Goal: Communication & Community: Answer question/provide support

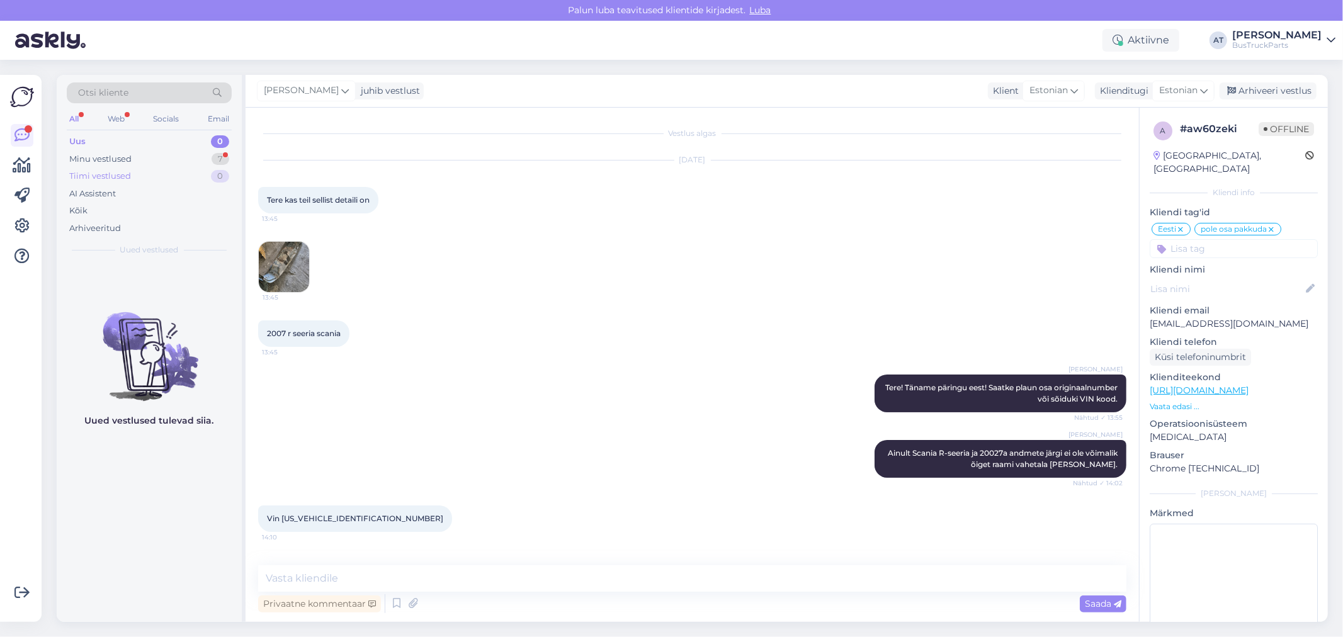
scroll to position [1870, 0]
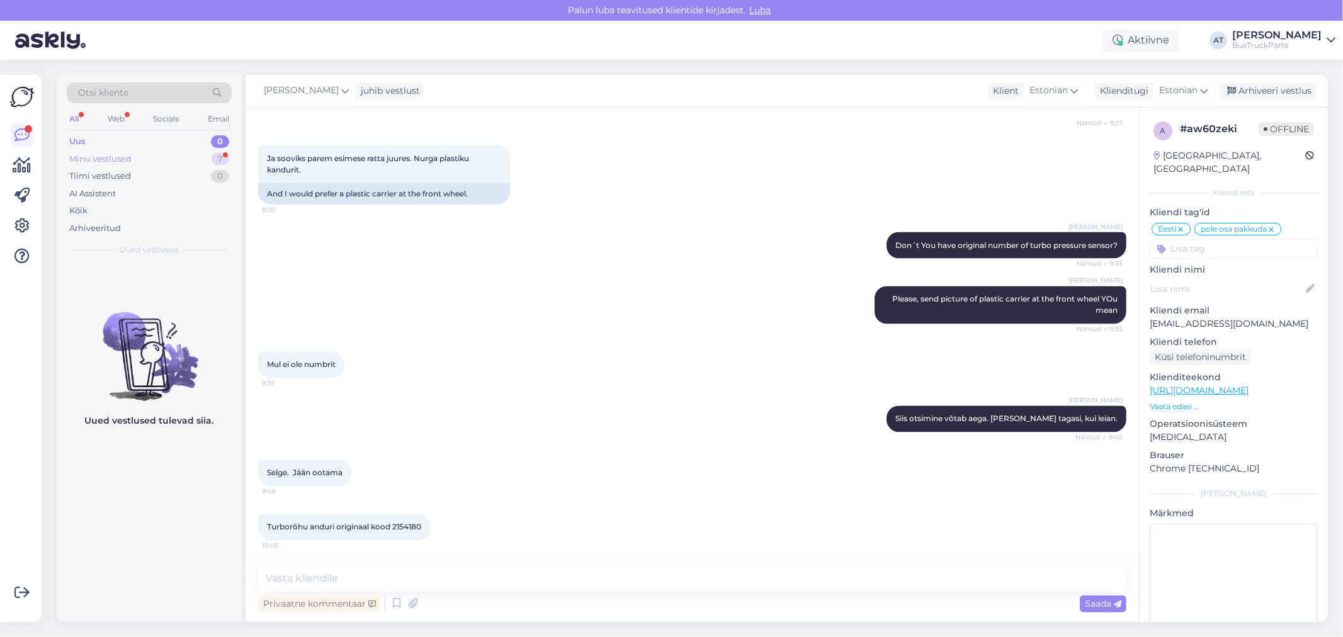
click at [145, 150] on div "Minu vestlused 7" at bounding box center [149, 159] width 165 height 18
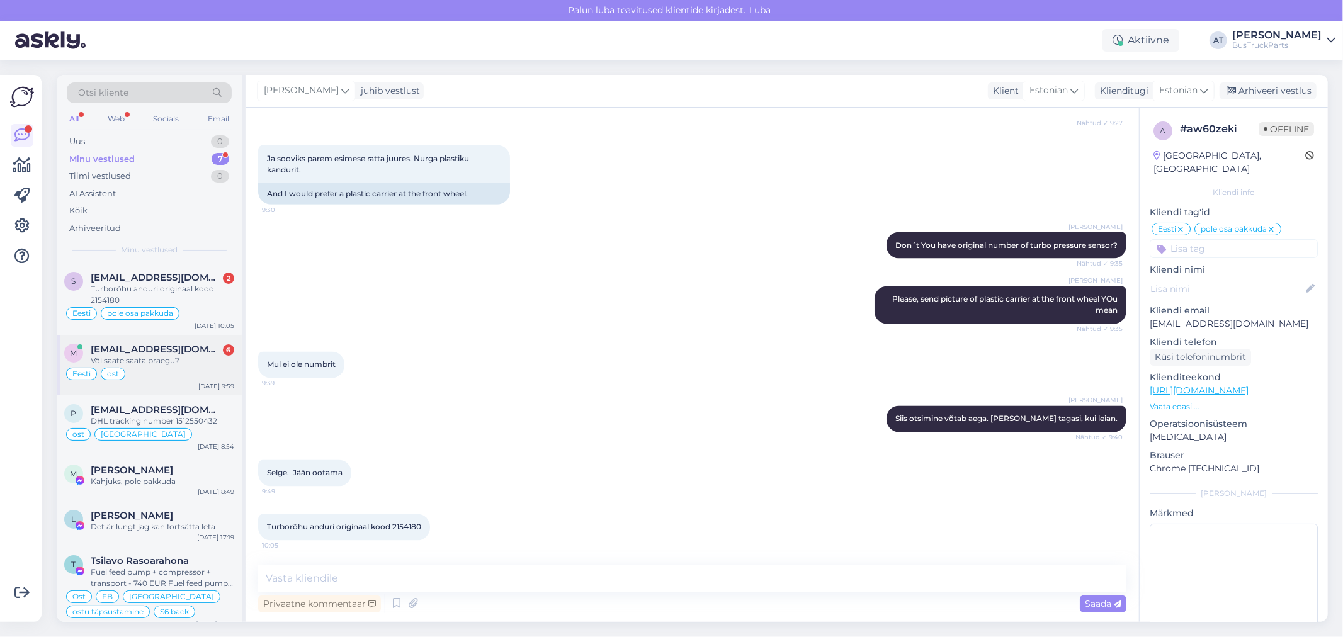
click at [205, 358] on div "Või saate saata praegu?" at bounding box center [163, 360] width 144 height 11
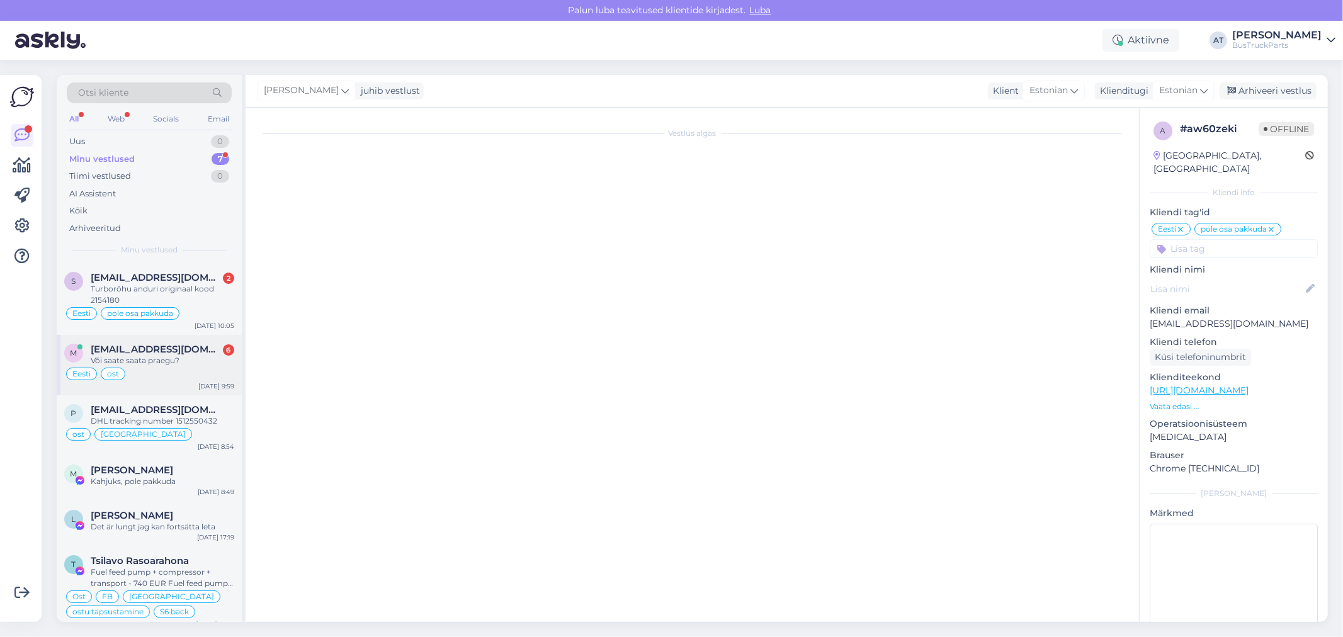
scroll to position [6098, 0]
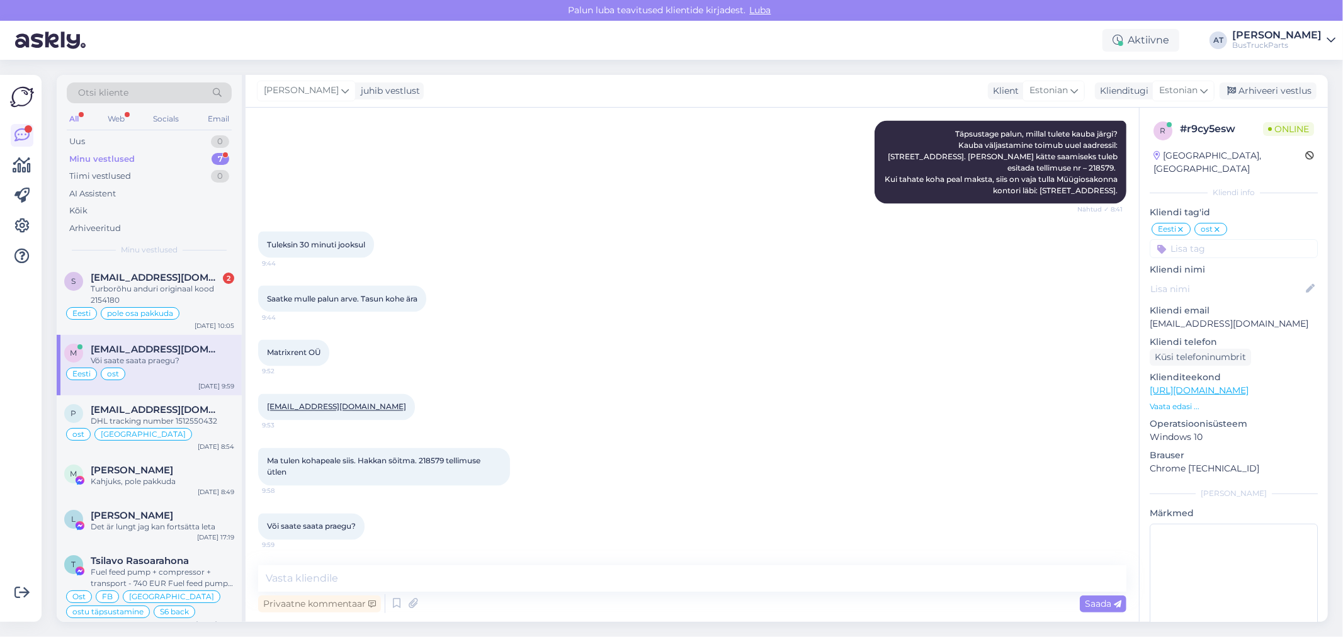
click at [411, 303] on span "Saatke mulle palun arve. Tasun kohe ära" at bounding box center [342, 298] width 150 height 9
drag, startPoint x: 366, startPoint y: 402, endPoint x: 264, endPoint y: 403, distance: 102.0
click at [264, 403] on div "matrixbussid@gmail.com 9:53" at bounding box center [336, 407] width 157 height 26
copy link "[EMAIL_ADDRESS][DOMAIN_NAME]"
click at [655, 576] on textarea at bounding box center [692, 578] width 868 height 26
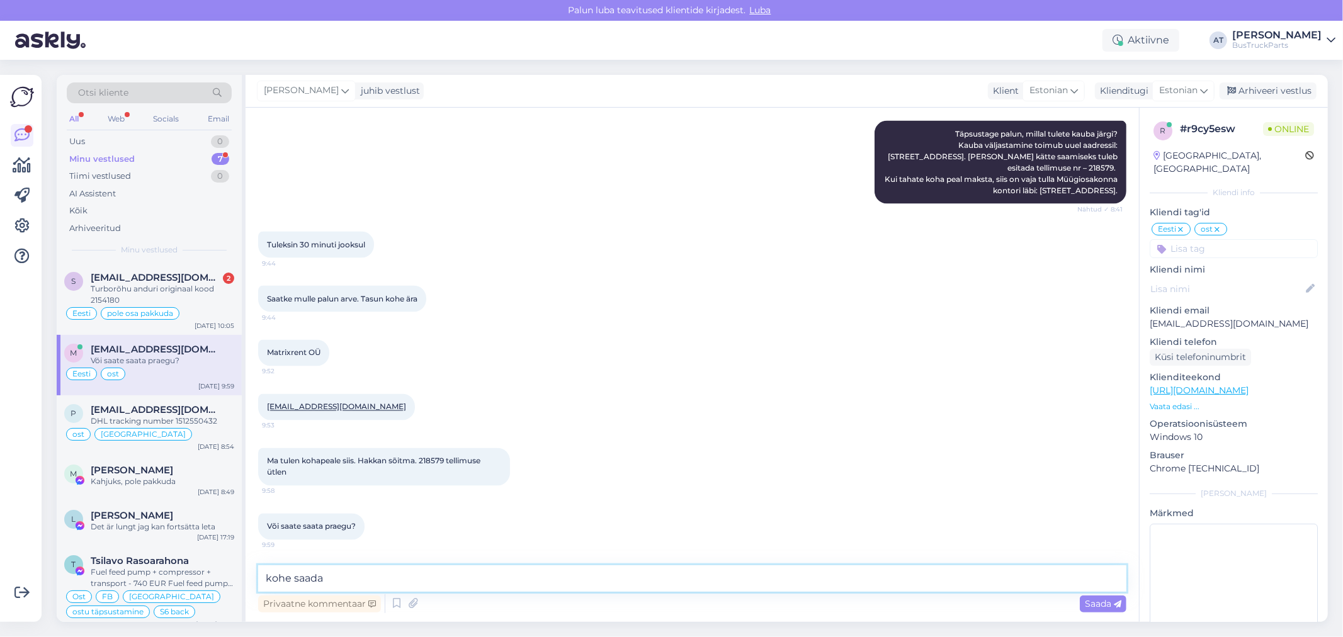
type textarea "kohe saadan"
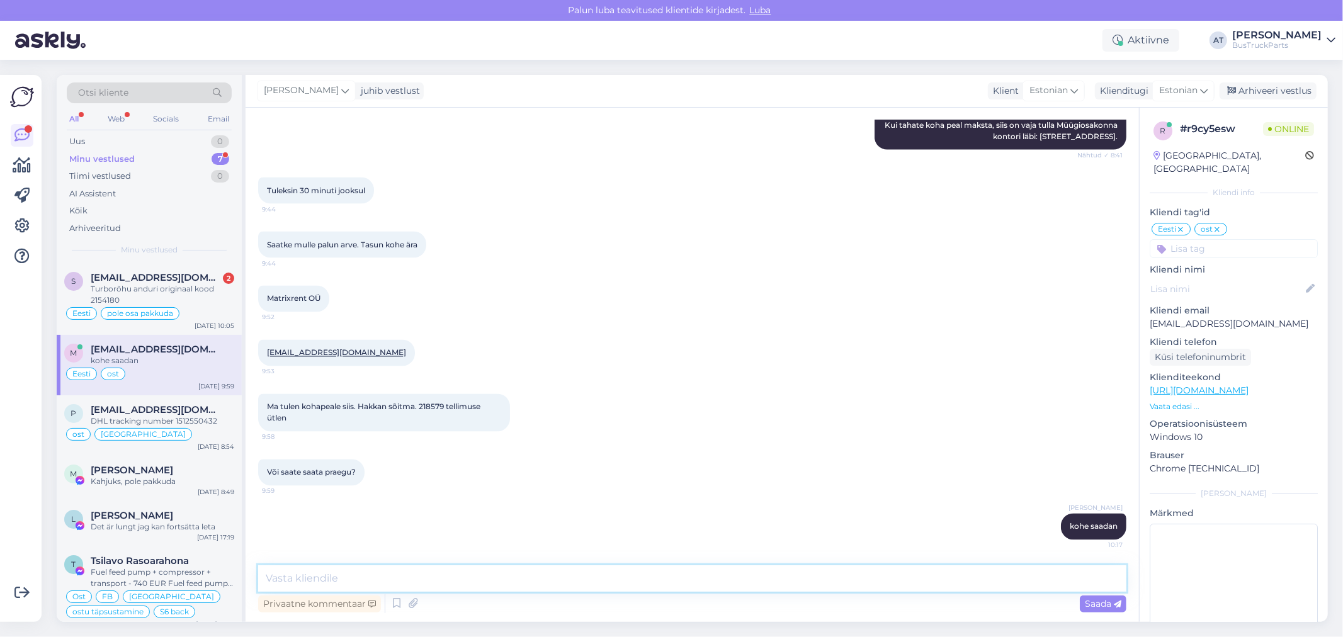
scroll to position [6153, 0]
click at [519, 581] on textarea at bounding box center [692, 578] width 868 height 26
click at [417, 597] on icon at bounding box center [413, 603] width 18 height 19
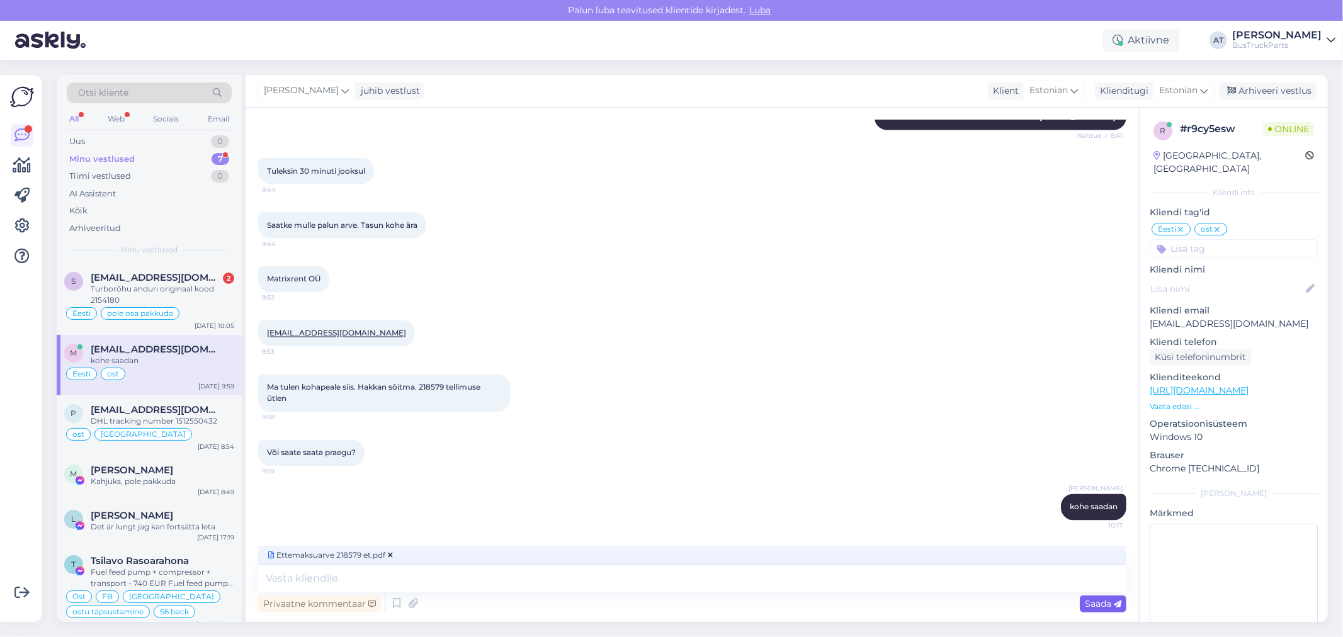
click at [1087, 607] on span "Saada" at bounding box center [1103, 603] width 37 height 11
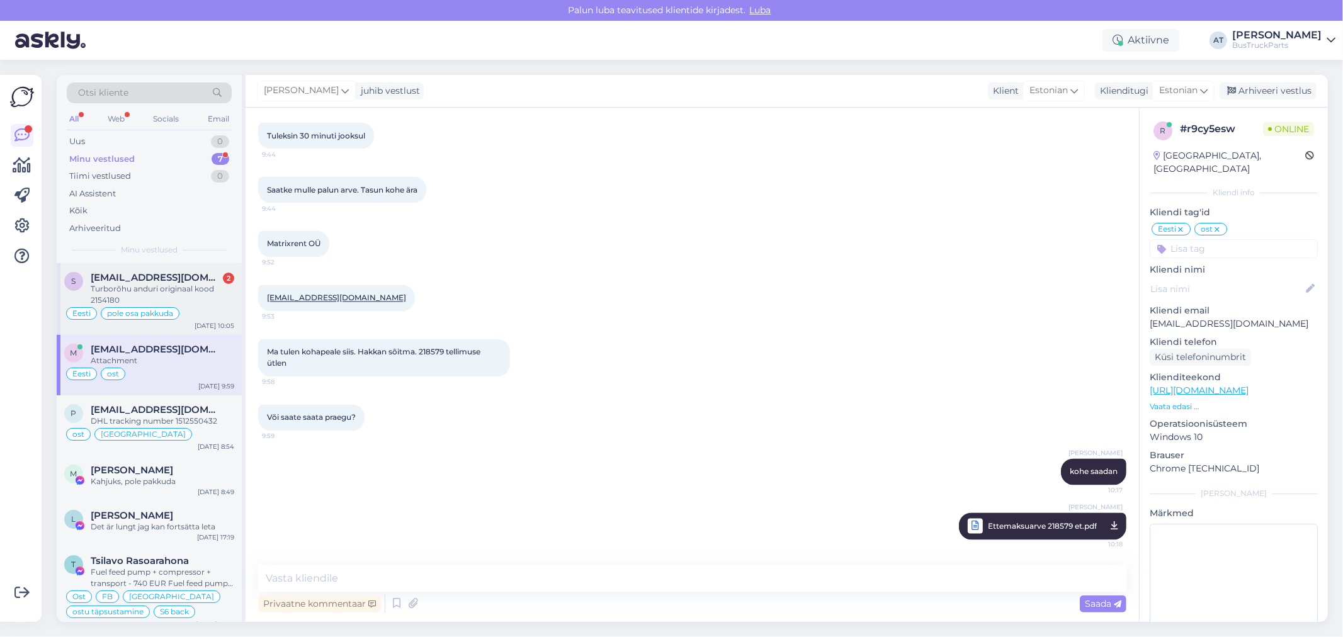
click at [156, 271] on div "s sarapuujanno@gmail.com 2 Turborõhu anduri originaal kood 2154180 Eesti pole o…" at bounding box center [149, 299] width 185 height 72
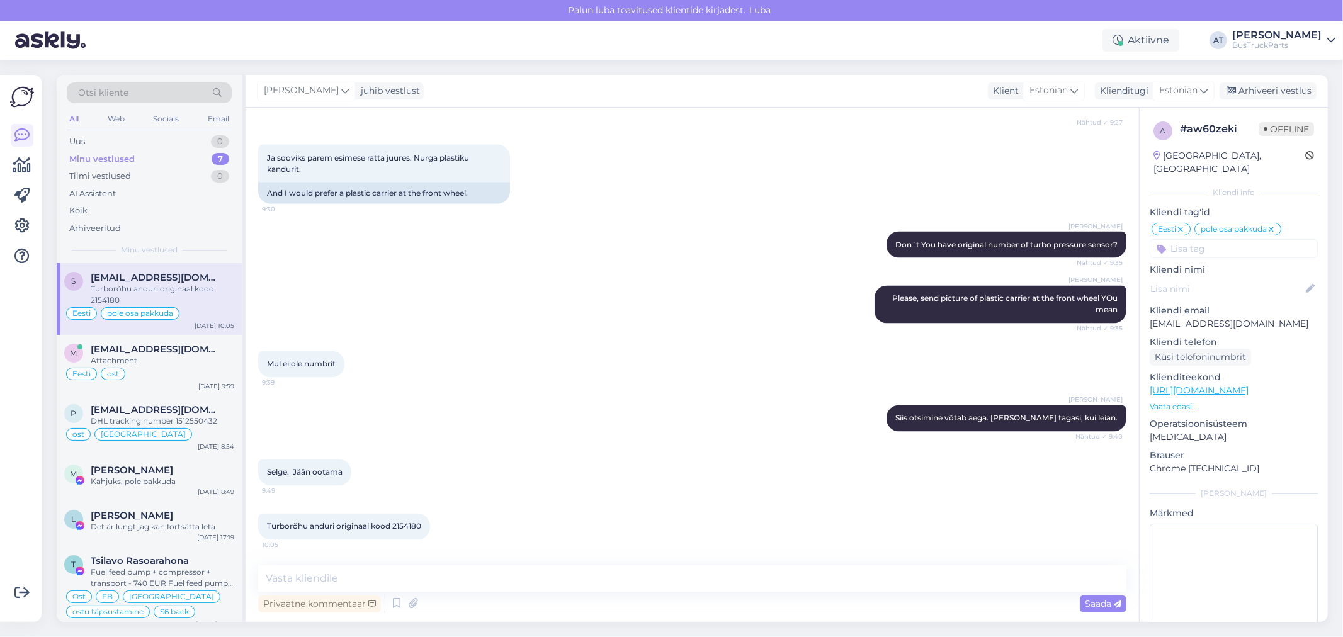
scroll to position [1870, 0]
click at [406, 525] on span "Turborõhu anduri originaal kood 2154180" at bounding box center [344, 527] width 154 height 9
copy div "2154180 10:05"
click at [970, 581] on textarea at bounding box center [692, 578] width 868 height 26
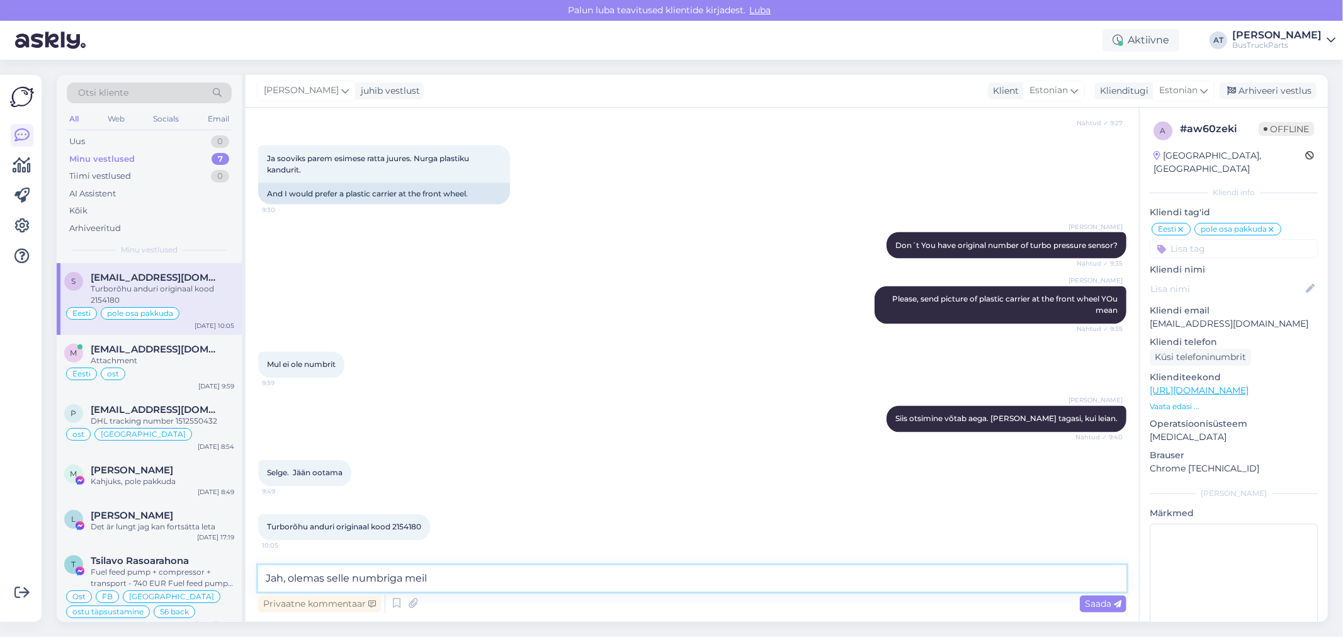
click at [543, 580] on textarea "Jah, olemas selle numbriga meil" at bounding box center [692, 578] width 868 height 26
paste textarea "https://www.bustruckparts.com/?lang=et&call=textSearch&options=%2Fsearch%3ATP19…"
type textarea "Jah, olemas selle numbriga meil - https://www.bustruckparts.com/?lang=et&call=t…"
click at [1106, 596] on div "Saada" at bounding box center [1103, 604] width 47 height 17
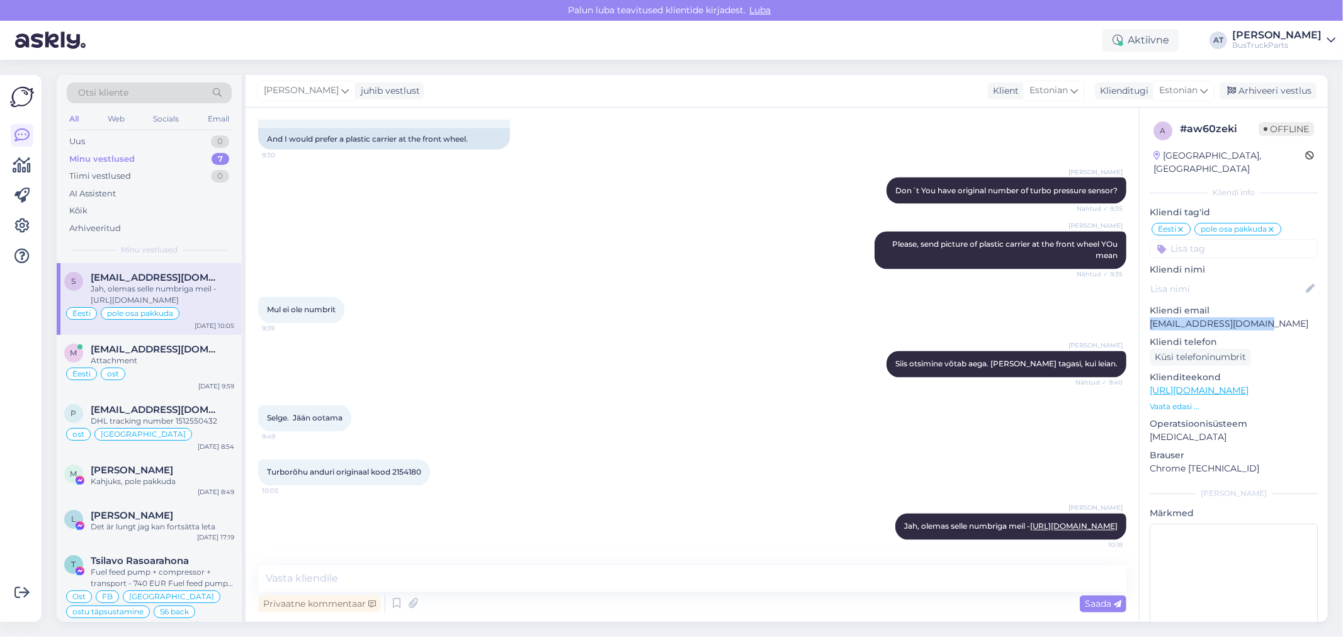
drag, startPoint x: 1272, startPoint y: 314, endPoint x: 1150, endPoint y: 314, distance: 122.1
click at [1150, 317] on p "[EMAIL_ADDRESS][DOMAIN_NAME]" at bounding box center [1234, 323] width 168 height 13
copy p "[EMAIL_ADDRESS][DOMAIN_NAME]"
click at [739, 570] on textarea at bounding box center [692, 578] width 868 height 26
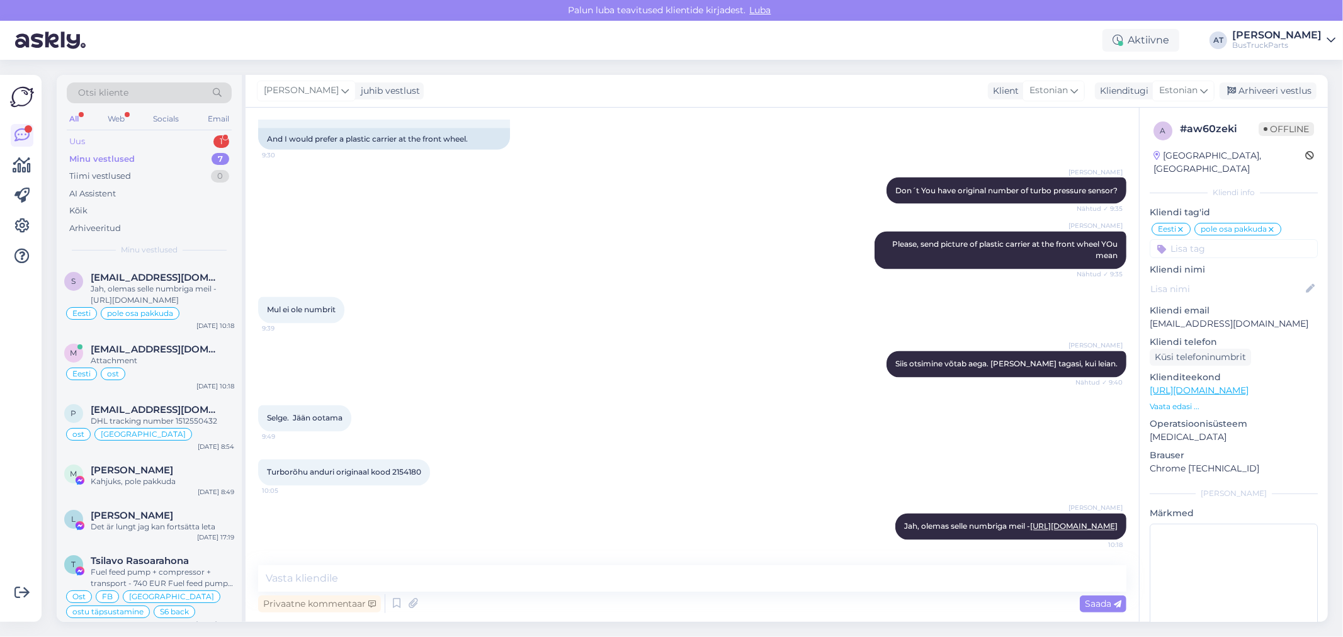
click at [90, 139] on div "Uus 1" at bounding box center [149, 142] width 165 height 18
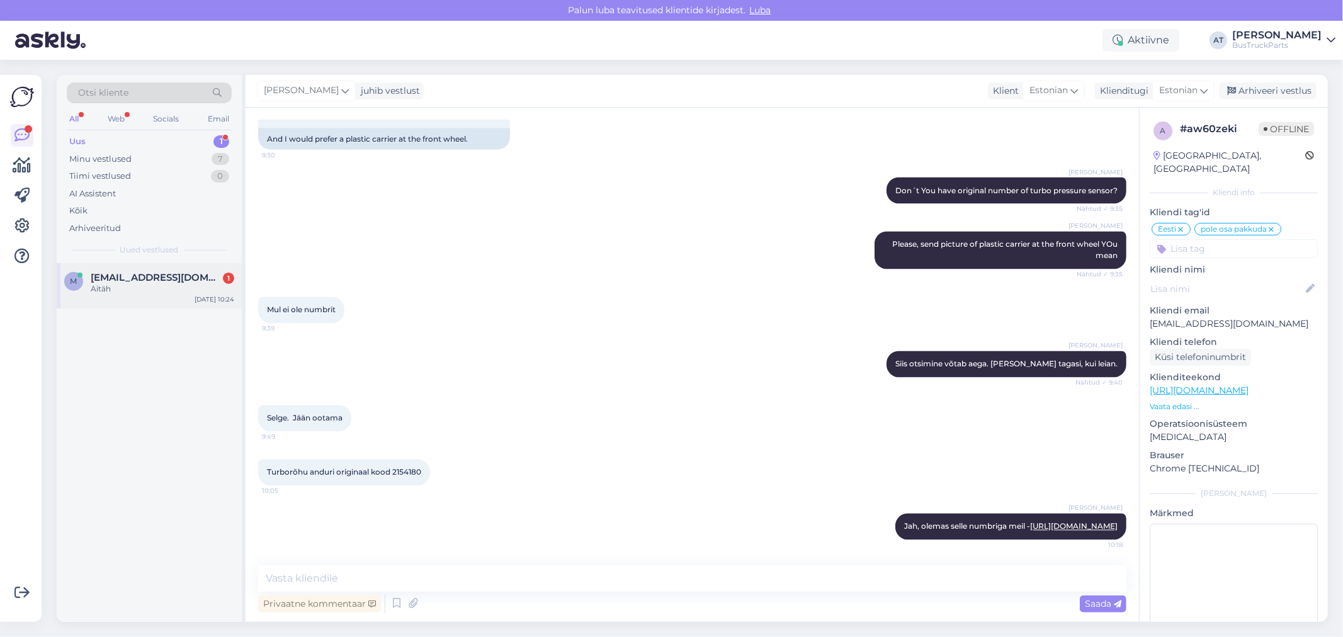
click at [148, 288] on div "Aitäh" at bounding box center [163, 288] width 144 height 11
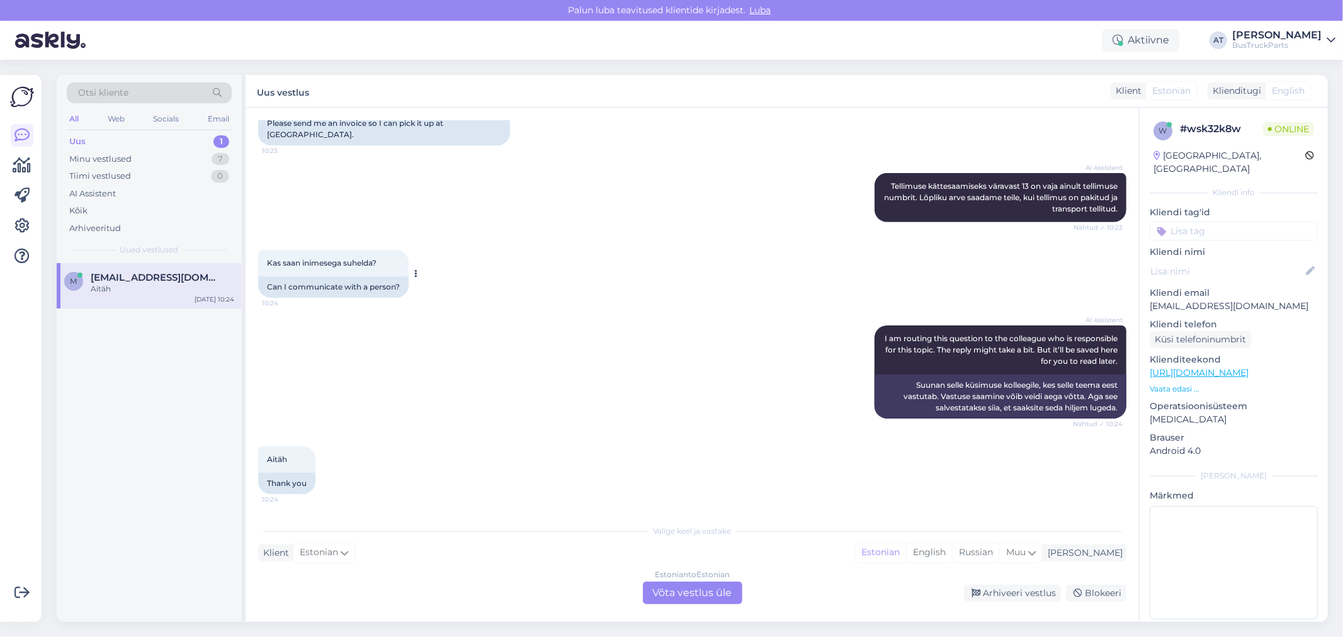
click at [366, 273] on div "Kas saan inimesega suhelda? 10:24" at bounding box center [333, 263] width 150 height 26
click at [700, 582] on div "Estonian to Estonian Võta vestlus üle" at bounding box center [692, 593] width 99 height 23
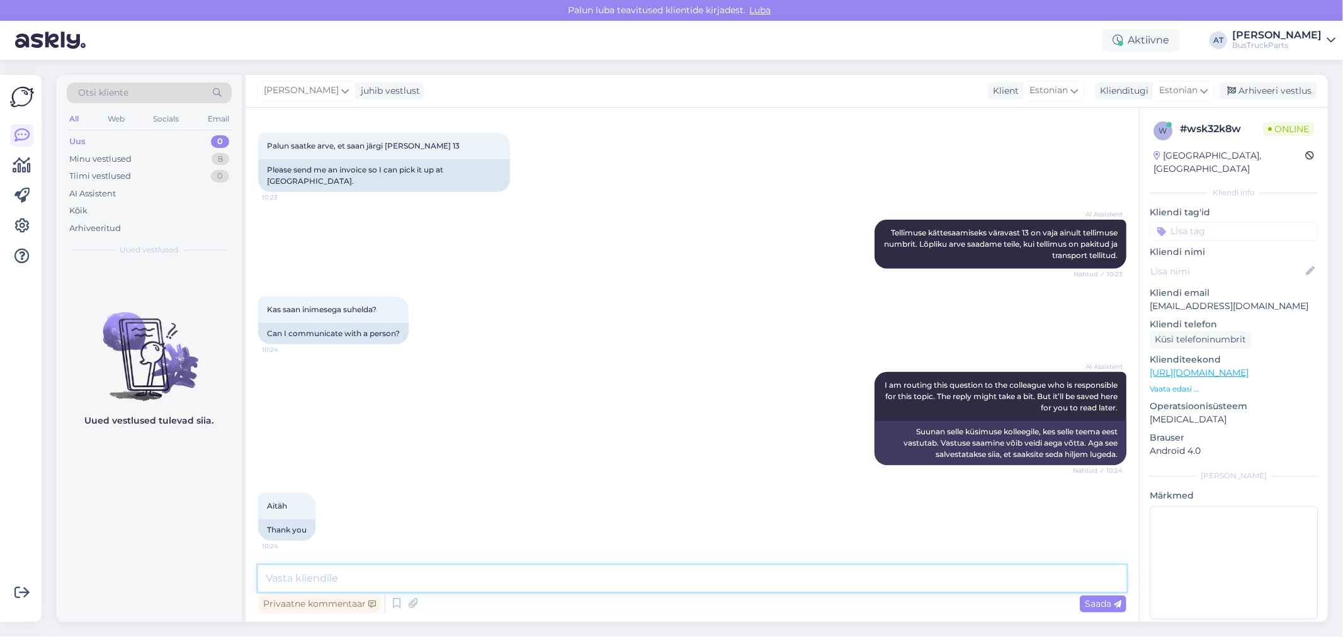
click at [672, 582] on textarea at bounding box center [692, 578] width 868 height 26
type textarea "E"
type textarea "Millegipärast tekis uus aken"
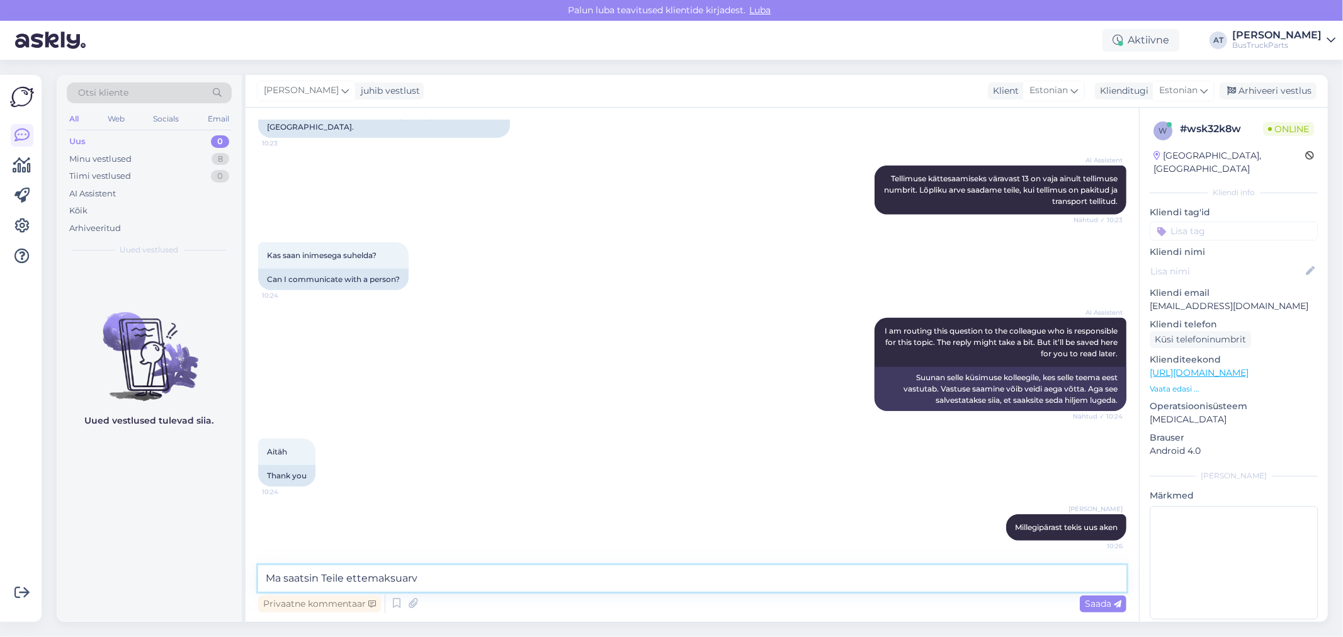
type textarea "Ma saatsin Teile ettemaksuarve"
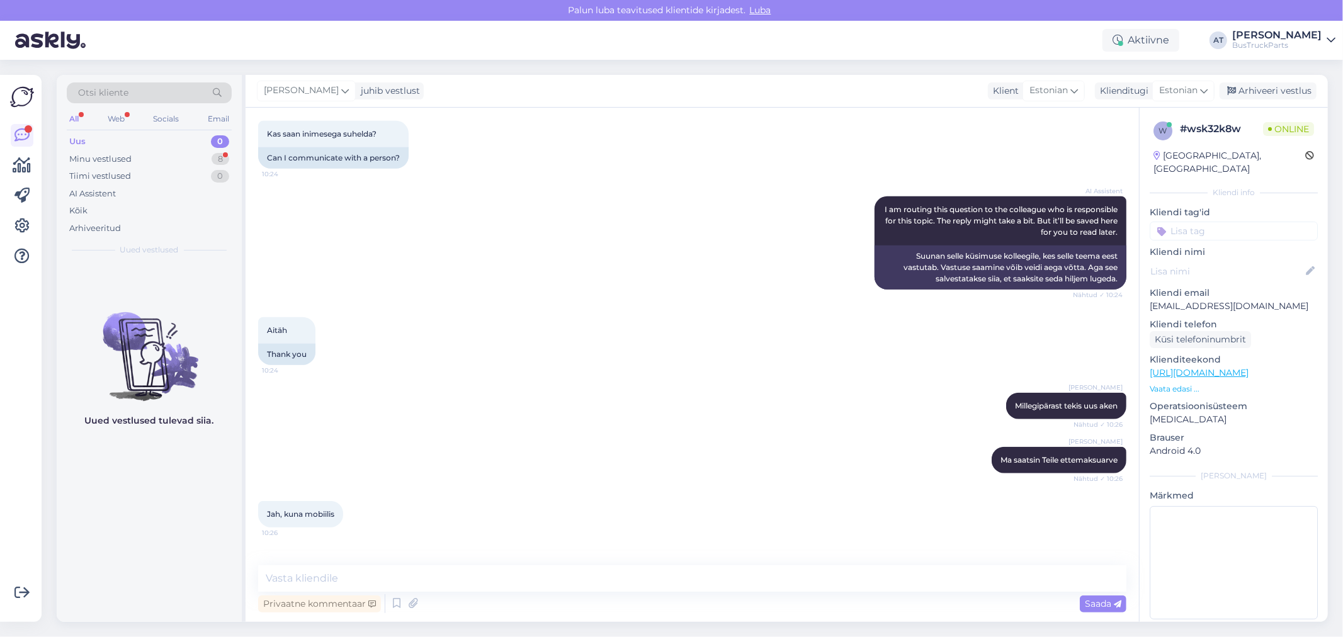
scroll to position [880, 0]
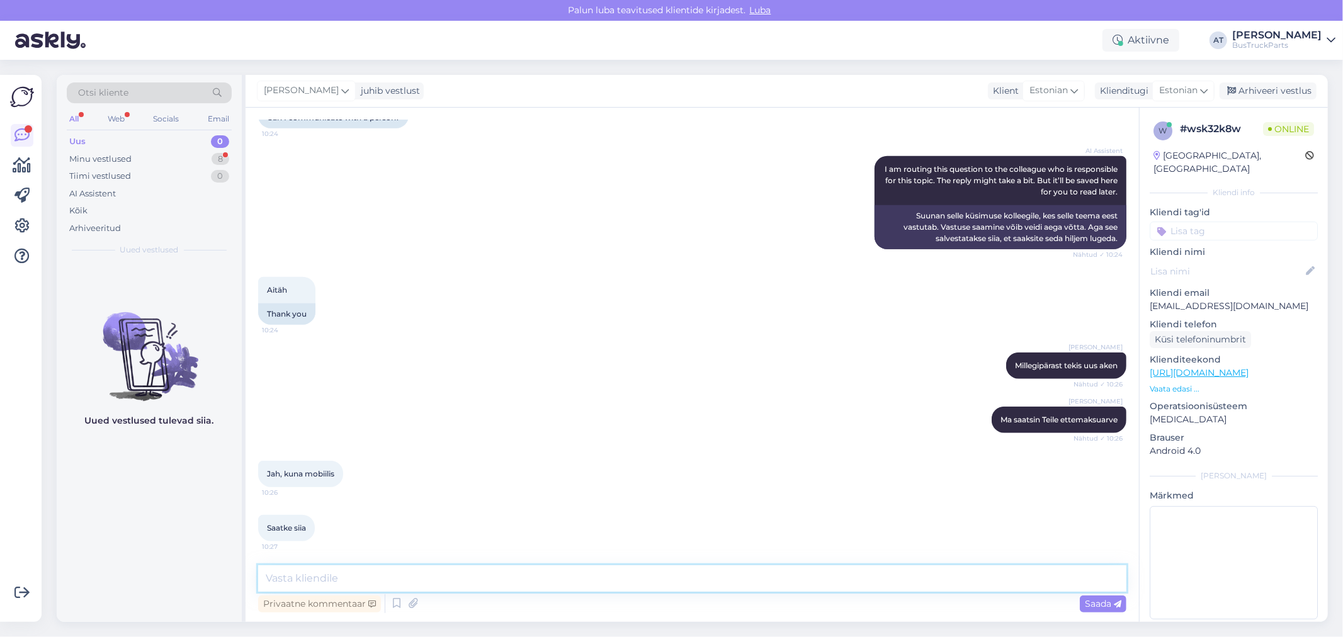
click at [643, 579] on textarea at bounding box center [692, 578] width 868 height 26
type textarea "T"
paste textarea
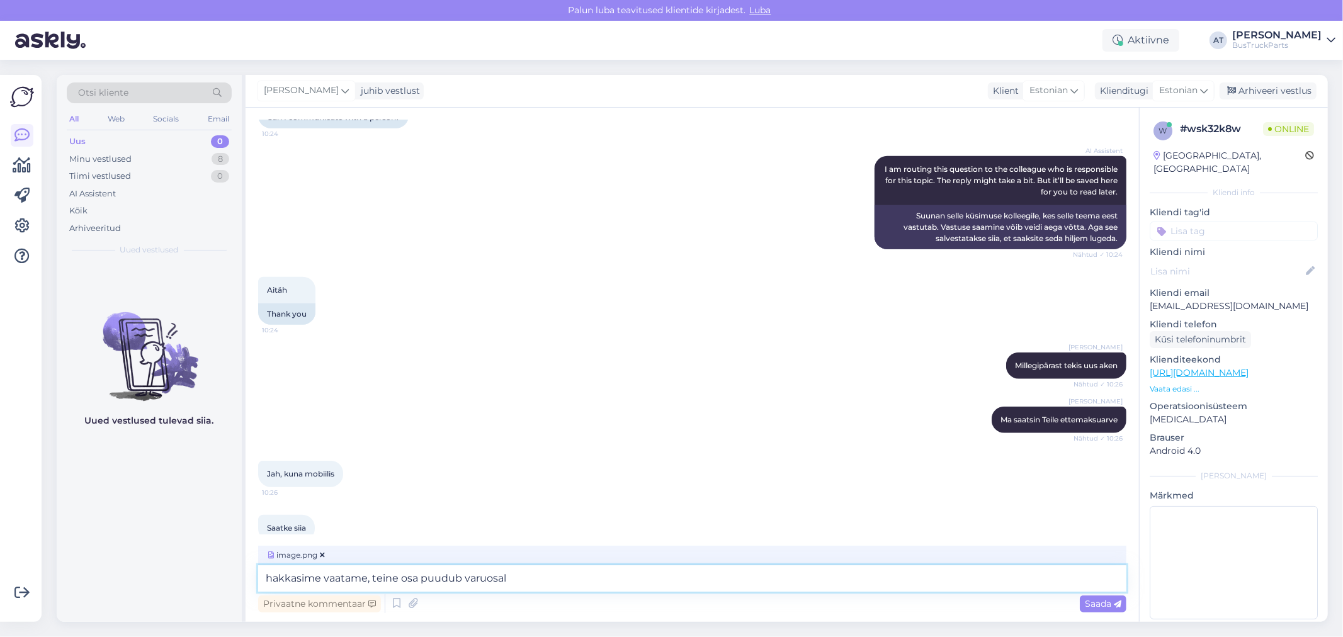
scroll to position [893, 0]
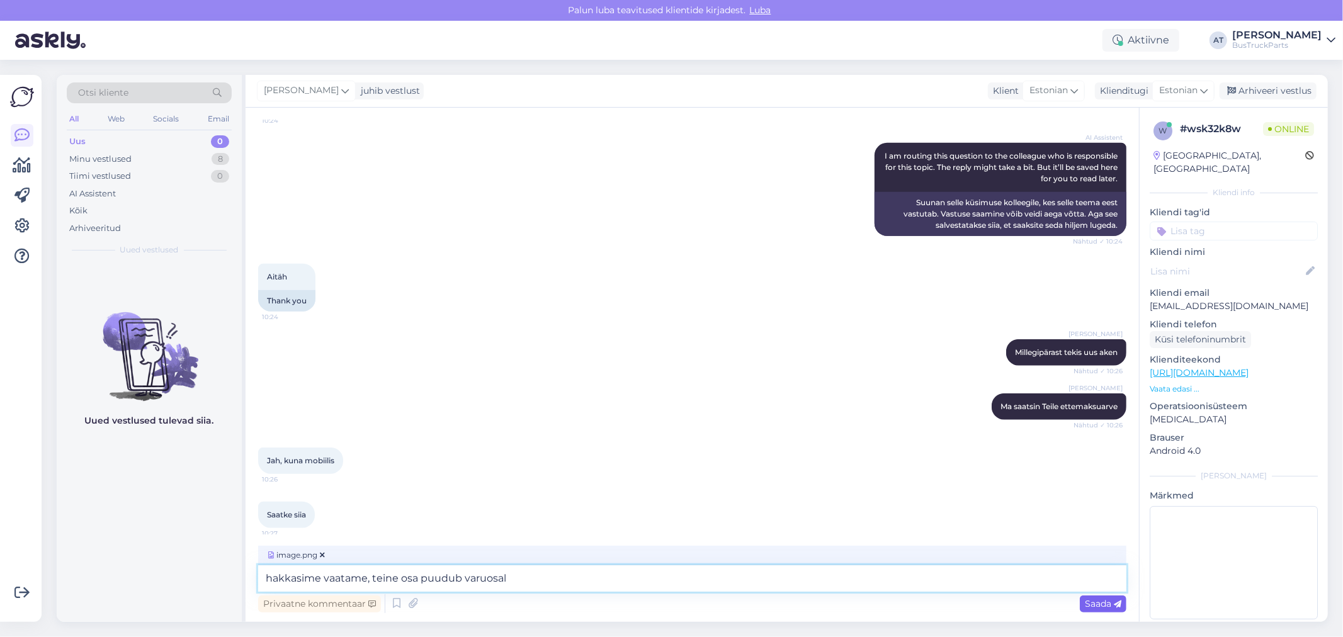
type textarea "hakkasime vaatame, teine osa puudub varuosal"
click at [1092, 600] on span "Saada" at bounding box center [1103, 603] width 37 height 11
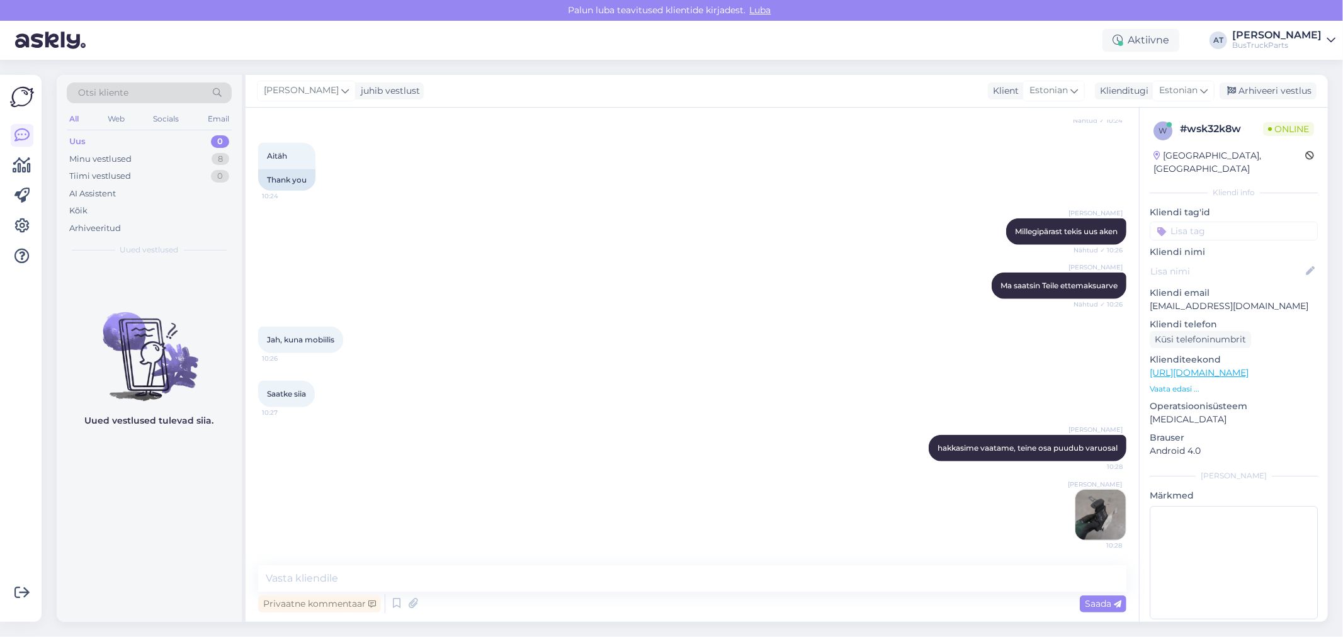
click at [914, 593] on div "Privaatne kommentaar Saada" at bounding box center [692, 604] width 868 height 24
click at [845, 596] on div "Privaatne kommentaar Saada" at bounding box center [692, 604] width 868 height 24
click at [832, 584] on textarea at bounding box center [692, 578] width 868 height 26
click at [825, 579] on textarea at bounding box center [692, 578] width 868 height 26
type textarea "Teist pole pakuda"
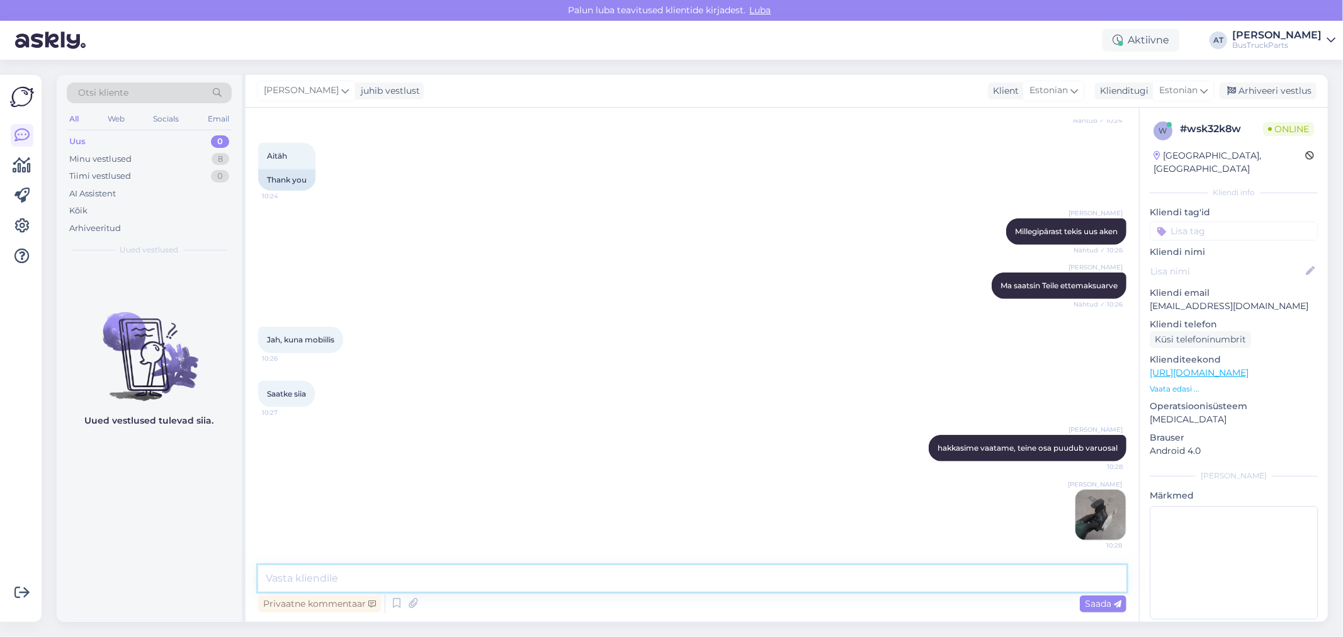
scroll to position [1068, 0]
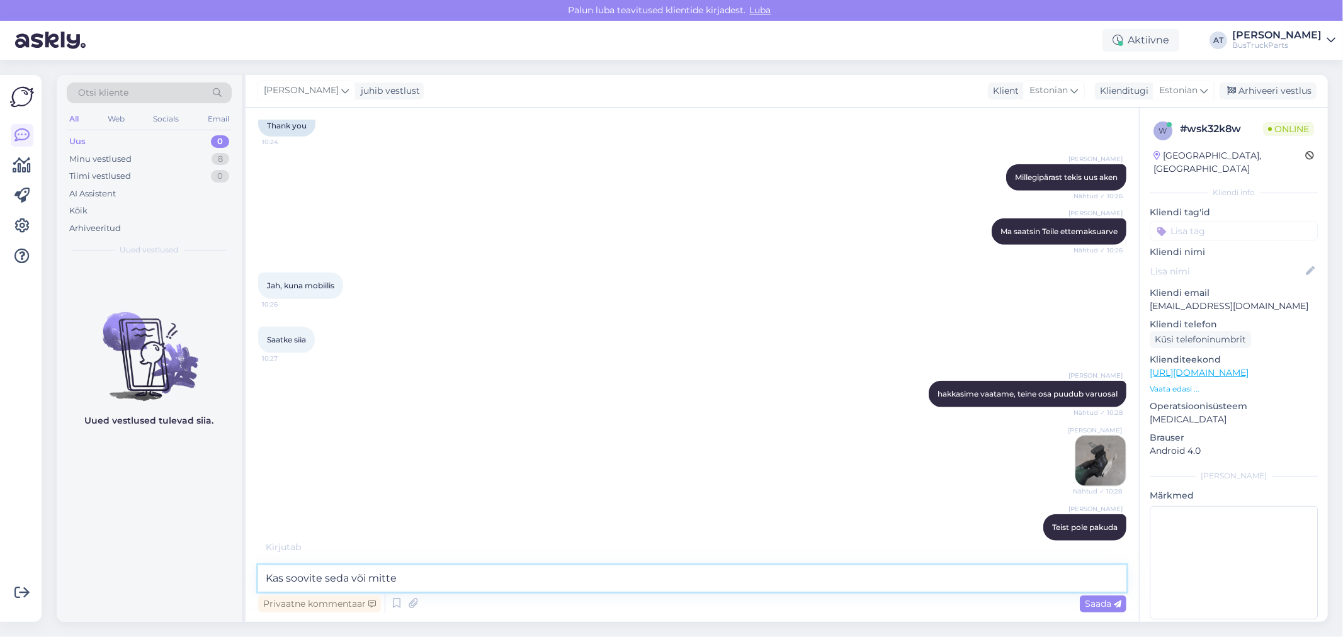
type textarea "Kas soovite seda või mitte?"
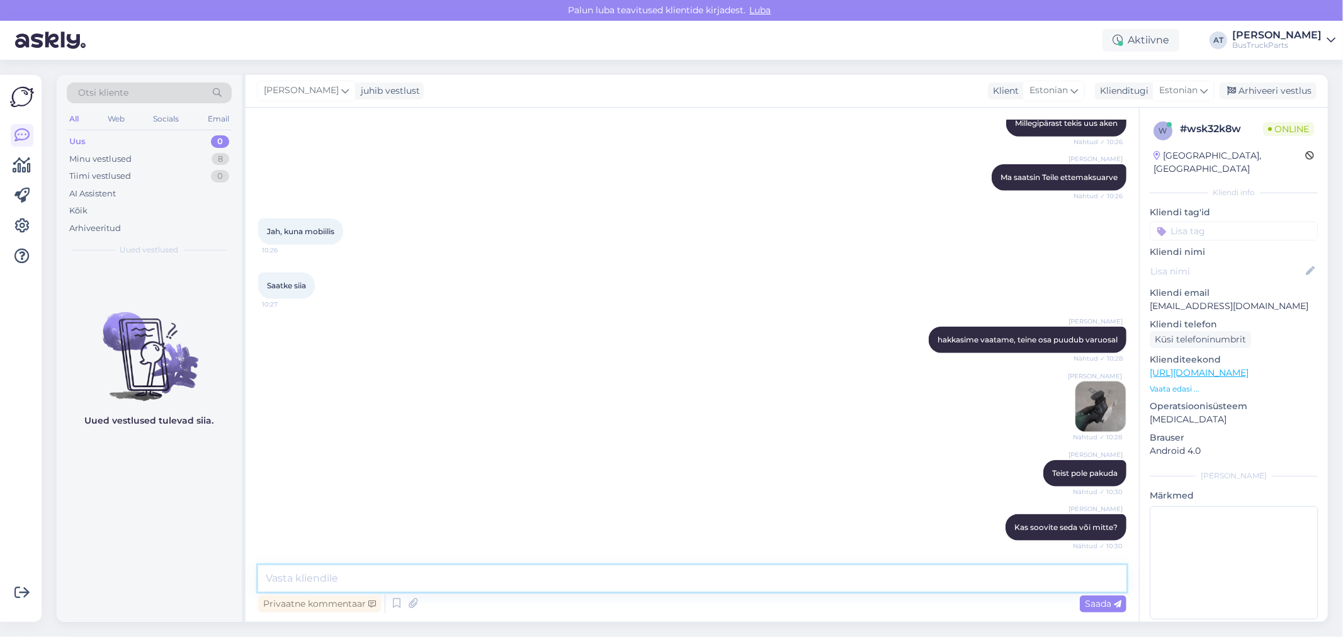
scroll to position [1176, 0]
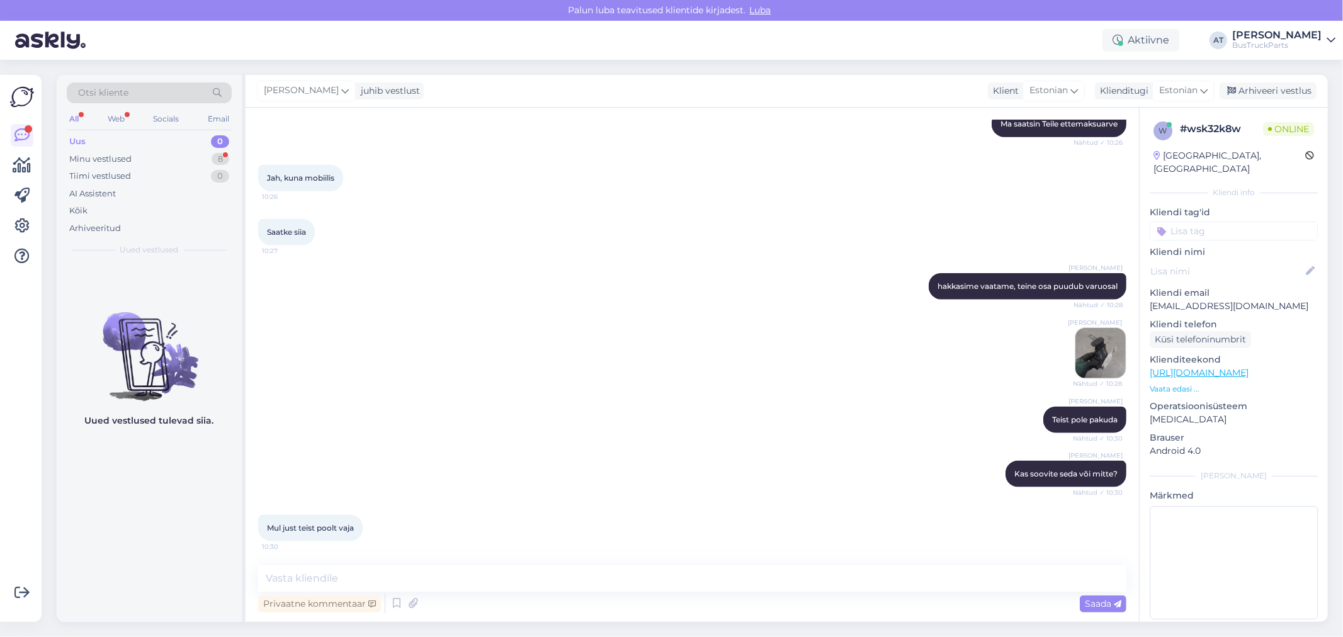
click at [309, 529] on span "Mul just teist poolt vaja" at bounding box center [310, 527] width 87 height 9
click at [404, 577] on textarea at bounding box center [692, 578] width 868 height 26
type textarea "Meil pole kahjuks pakkuda. Vabandame"
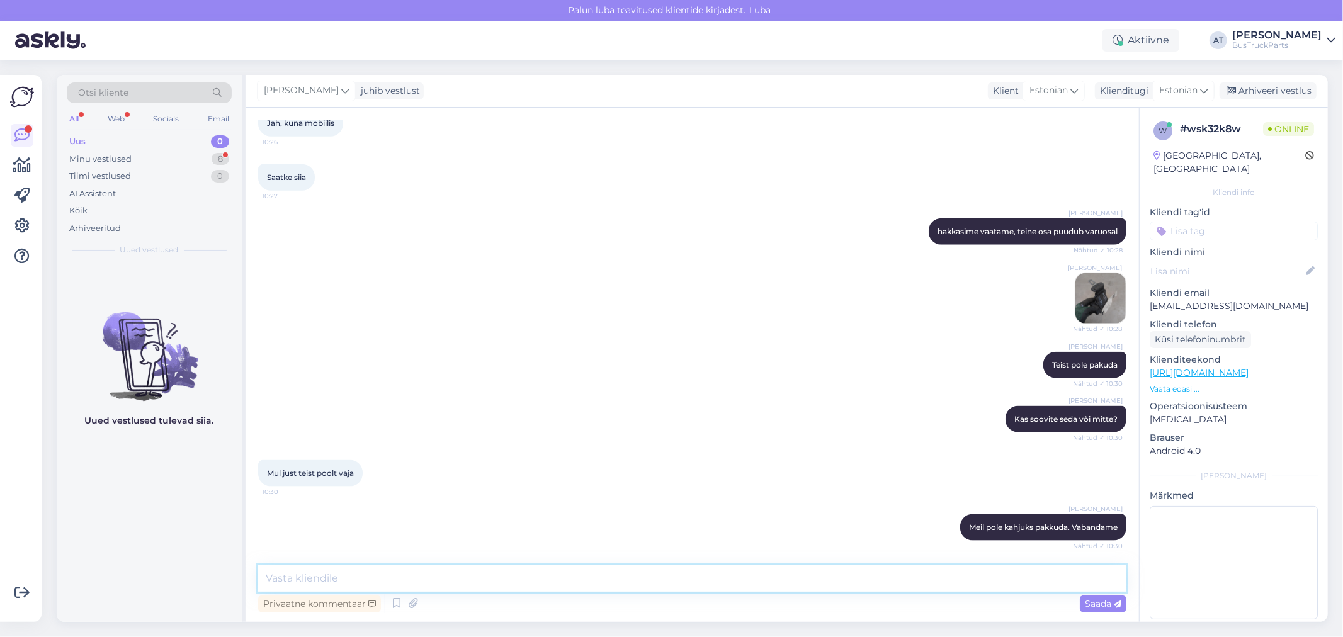
scroll to position [1284, 0]
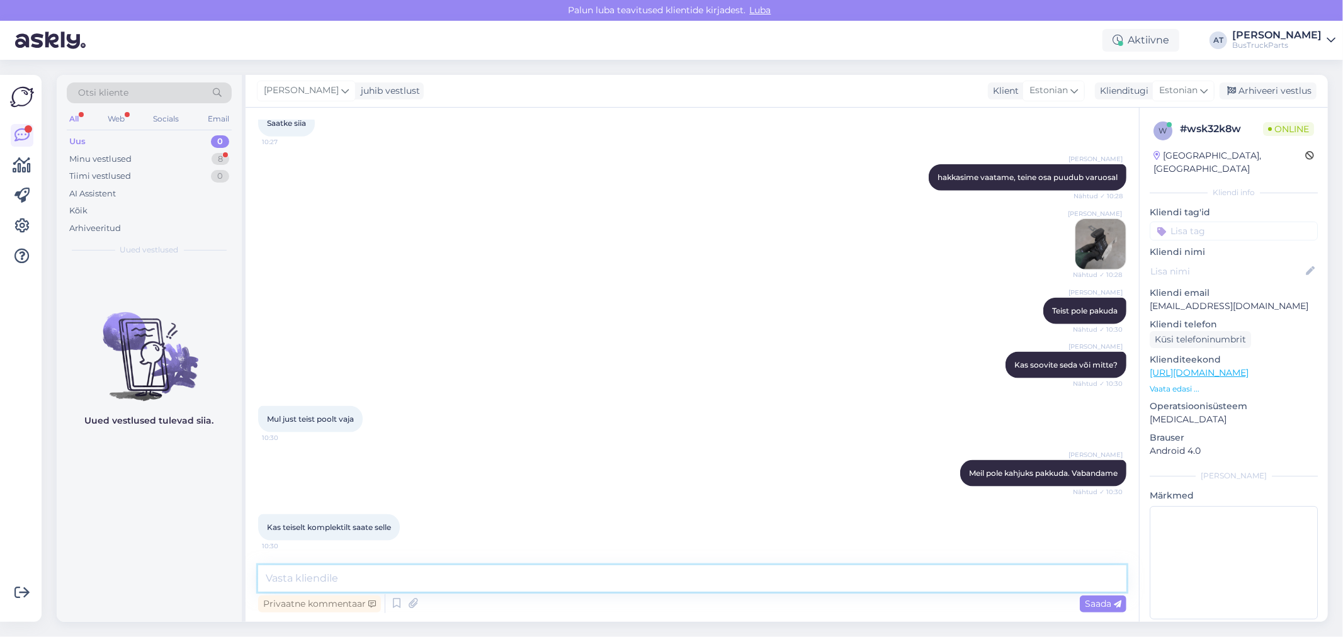
click at [392, 574] on textarea at bounding box center [692, 578] width 868 height 26
click at [377, 575] on textarea at bounding box center [692, 578] width 868 height 26
click at [373, 577] on textarea at bounding box center [692, 578] width 868 height 26
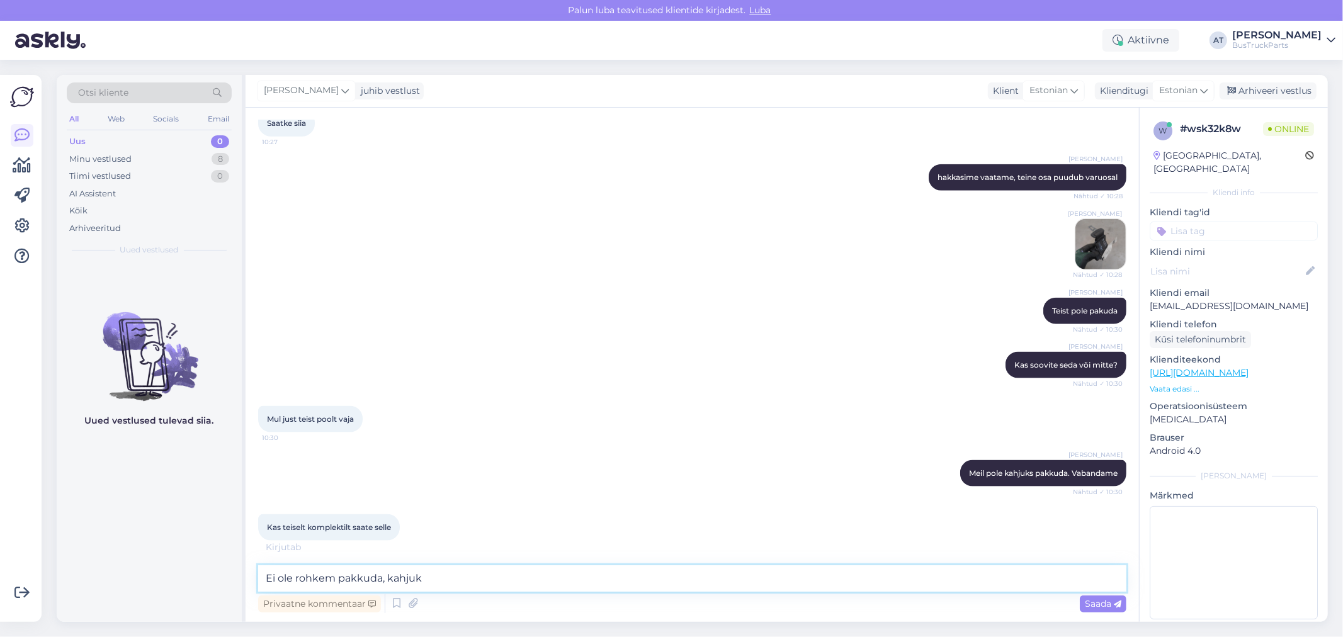
type textarea "Ei ole rohkem pakkuda, kahjuks"
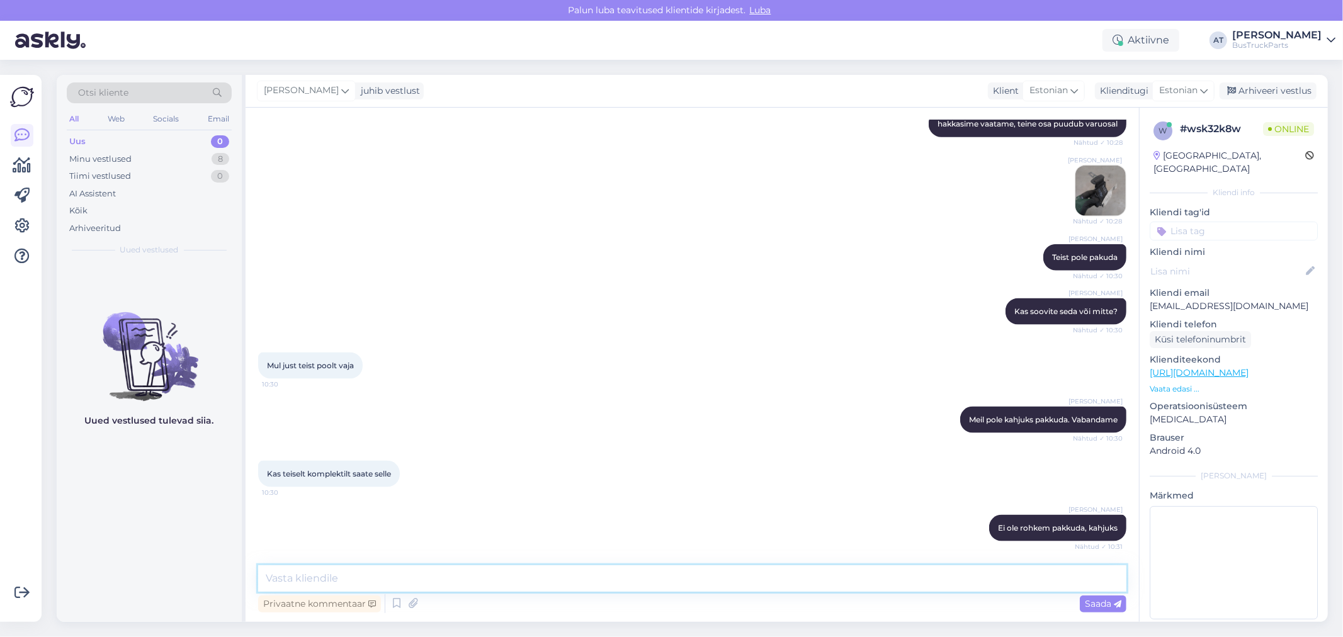
click at [370, 574] on textarea at bounding box center [692, 578] width 868 height 26
type textarea "Ainuke oli"
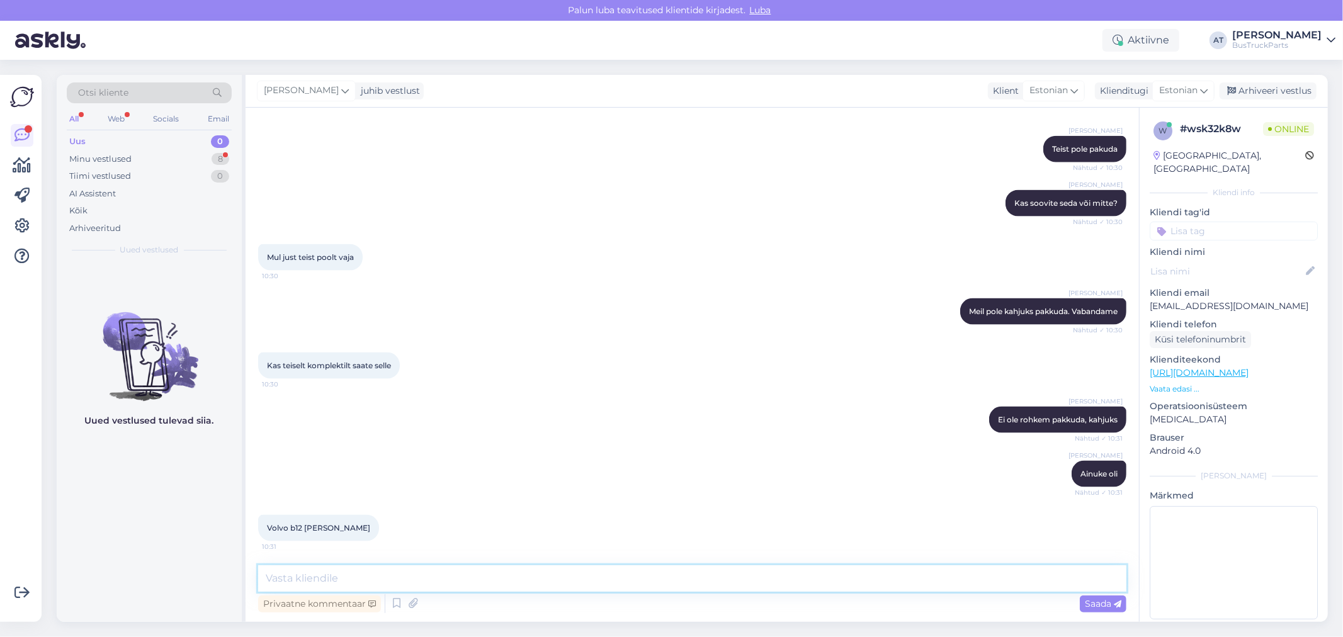
scroll to position [1501, 0]
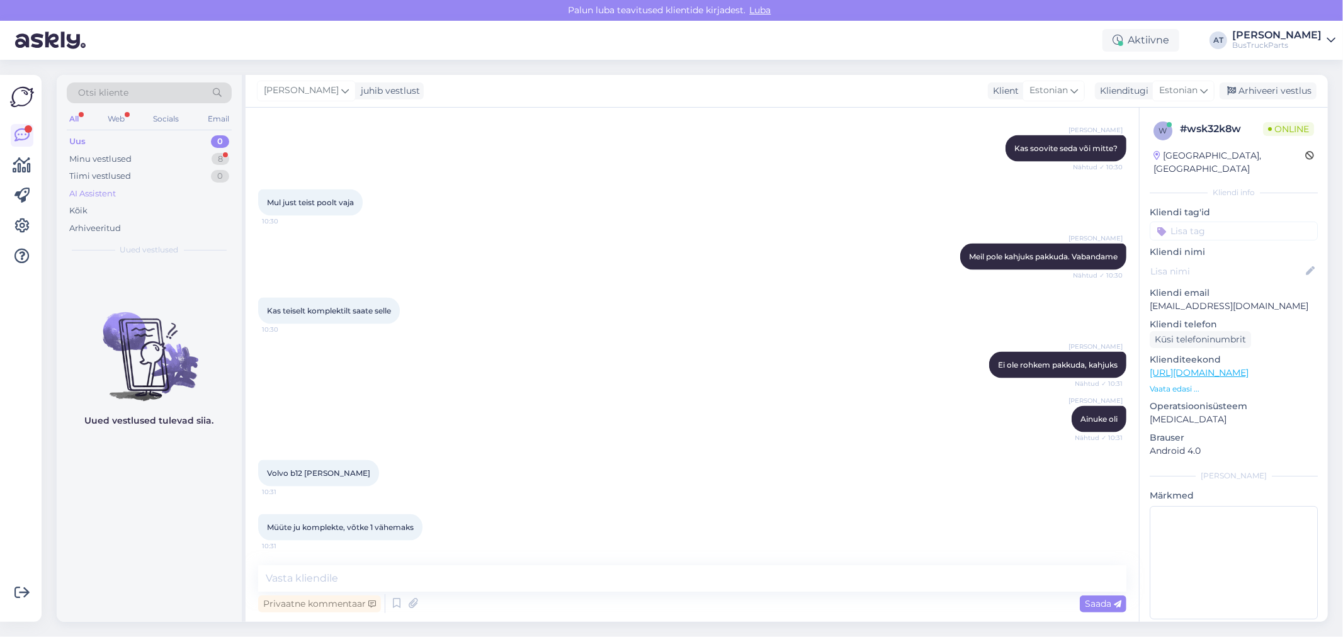
drag, startPoint x: 112, startPoint y: 155, endPoint x: 131, endPoint y: 190, distance: 39.4
click at [112, 142] on div "Uus 0 Minu vestlused 8 Tiimi vestlused 0 AI Assistent Kõik Arhiveeritud" at bounding box center [149, 185] width 165 height 104
click at [124, 147] on div "Uus 0" at bounding box center [149, 142] width 165 height 18
click at [124, 154] on div "Minu vestlused" at bounding box center [100, 159] width 62 height 13
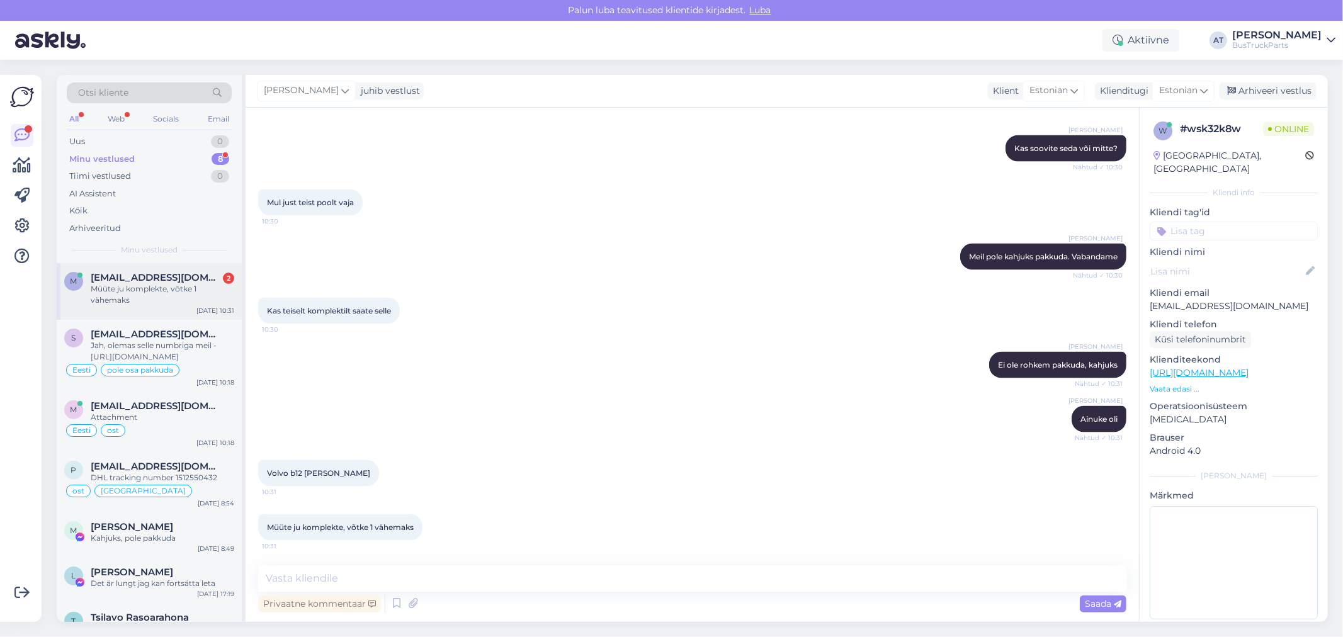
click at [162, 294] on div "Müüte ju komplekte, võtke 1 vähemaks" at bounding box center [163, 294] width 144 height 23
click at [431, 587] on textarea at bounding box center [692, 578] width 868 height 26
click at [431, 586] on textarea at bounding box center [692, 578] width 868 height 26
click at [428, 579] on textarea at bounding box center [692, 578] width 868 height 26
click at [426, 577] on textarea at bounding box center [692, 578] width 868 height 26
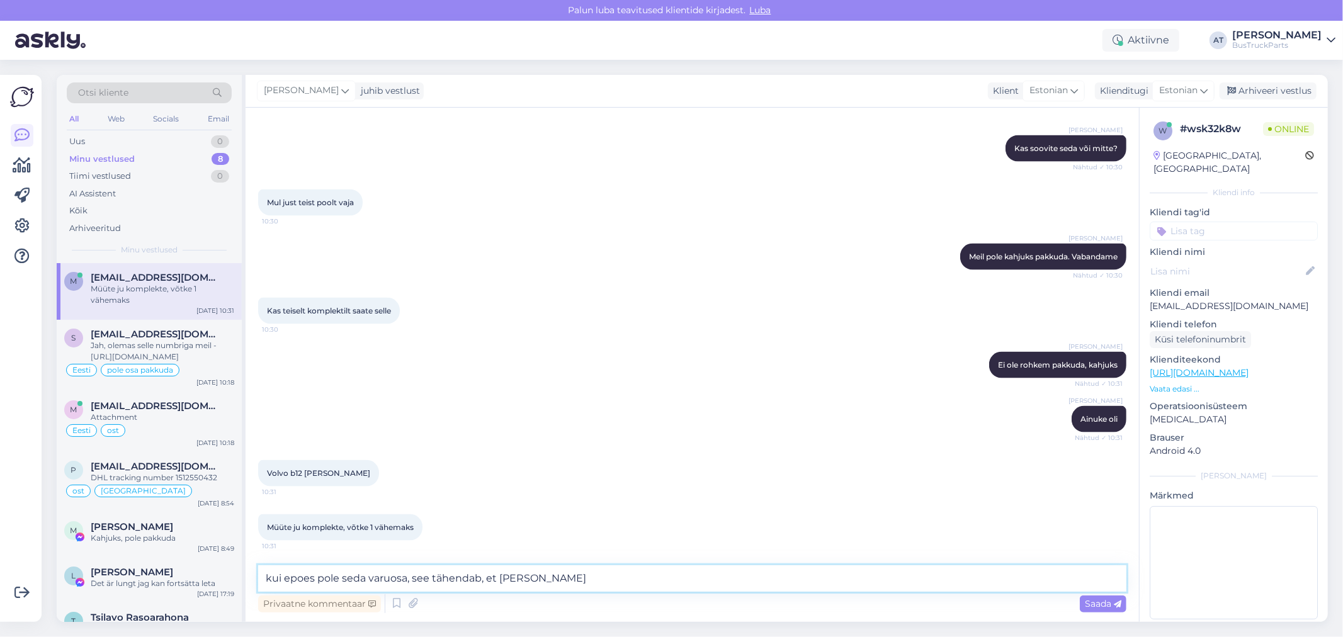
type textarea "kui epoes pole seda varuosa, see tähendab, et meil pole"
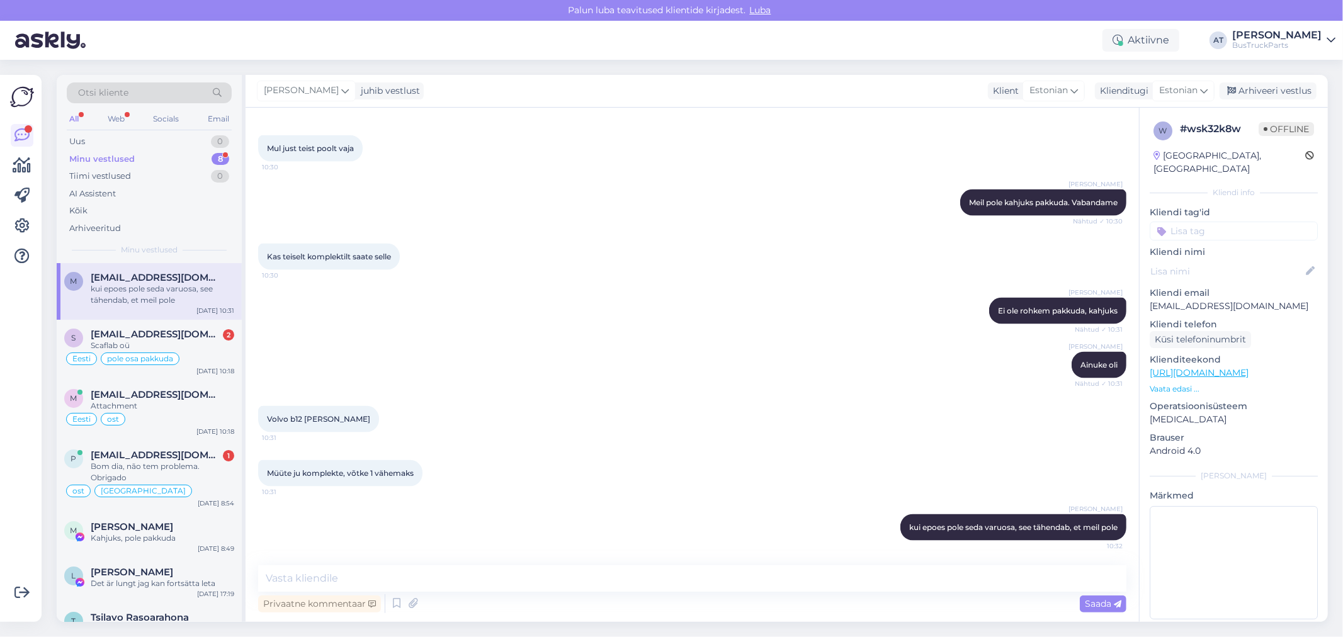
drag, startPoint x: 168, startPoint y: 475, endPoint x: 243, endPoint y: 475, distance: 74.9
click at [168, 475] on div "Bom dia, não tem problema. Obrigado" at bounding box center [163, 472] width 144 height 23
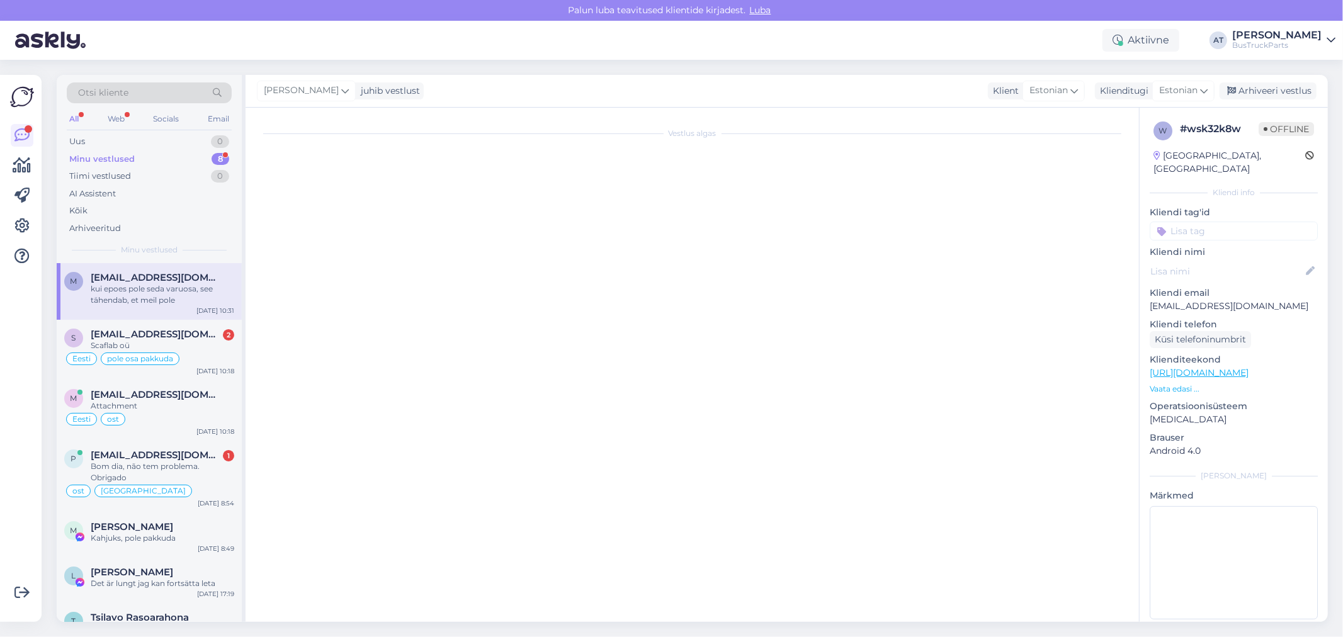
scroll to position [8828, 0]
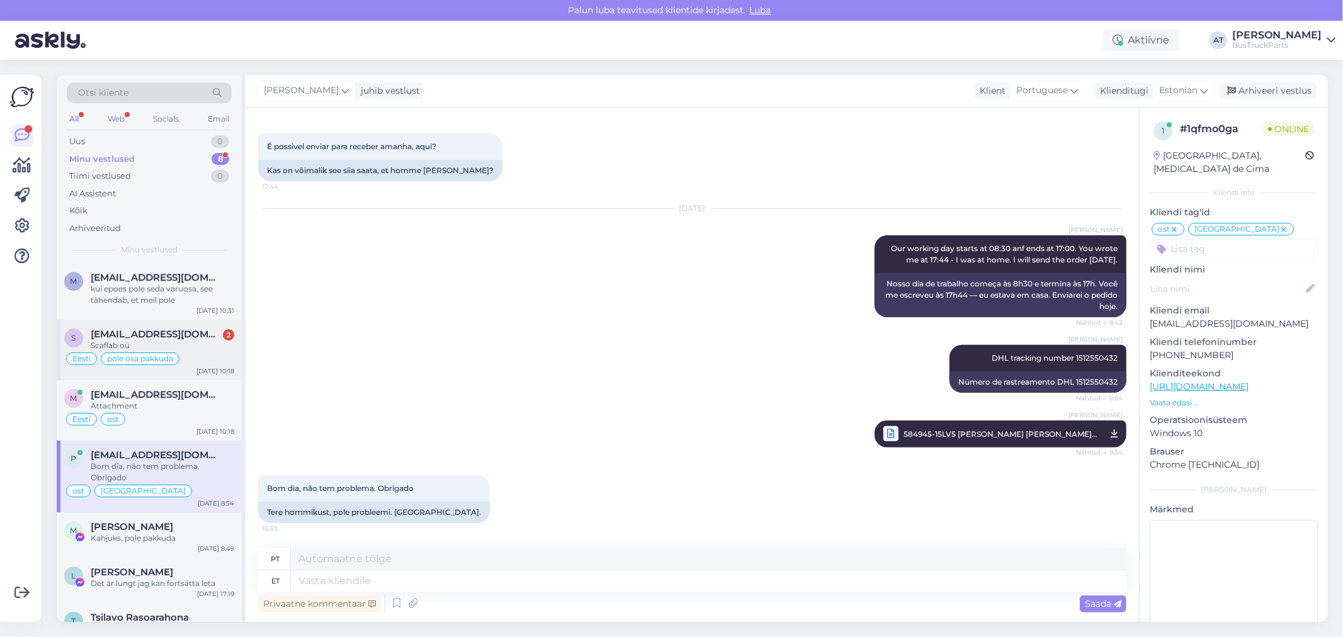
click at [203, 338] on span "[EMAIL_ADDRESS][DOMAIN_NAME]" at bounding box center [156, 334] width 131 height 11
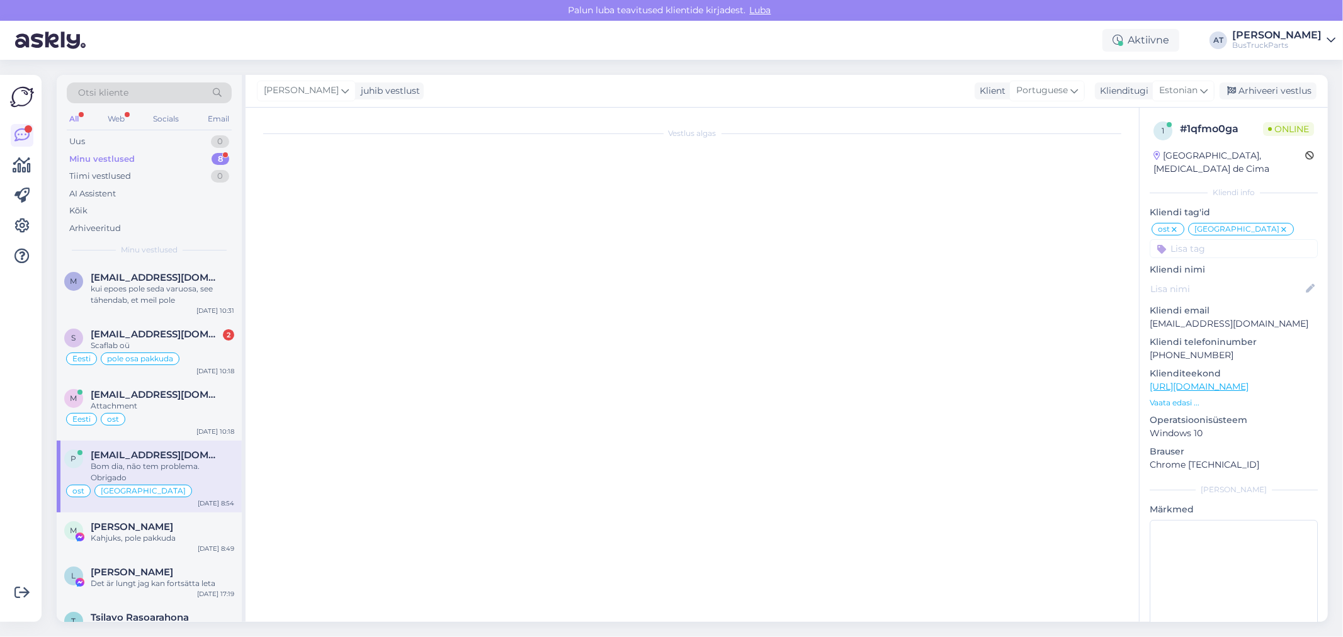
scroll to position [2055, 0]
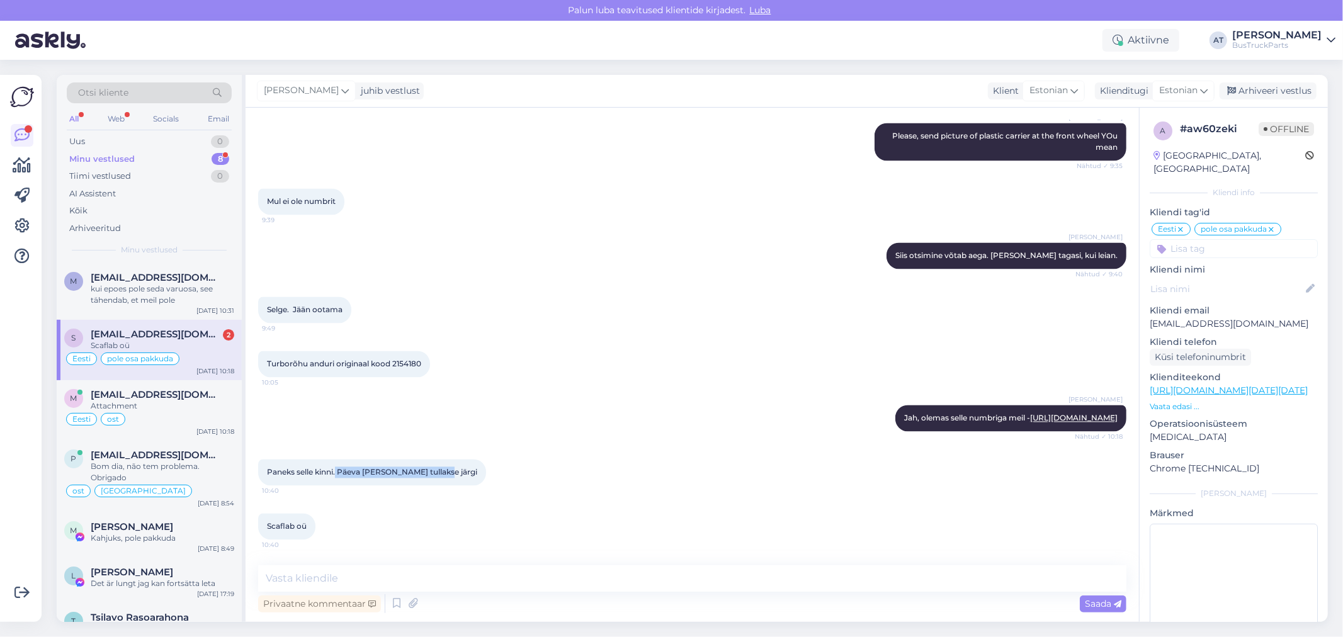
drag, startPoint x: 337, startPoint y: 465, endPoint x: 471, endPoint y: 474, distance: 133.8
click at [471, 474] on div "Paneks selle kinni. Päeva peale tullakse järgi 10:40" at bounding box center [692, 473] width 868 height 54
drag, startPoint x: 1106, startPoint y: 419, endPoint x: 1075, endPoint y: 420, distance: 30.2
click at [1075, 420] on div "Alina Tihhon Jah, olemas selle numbriga meil - https://www.bustruckparts.com/?l…" at bounding box center [1010, 418] width 231 height 26
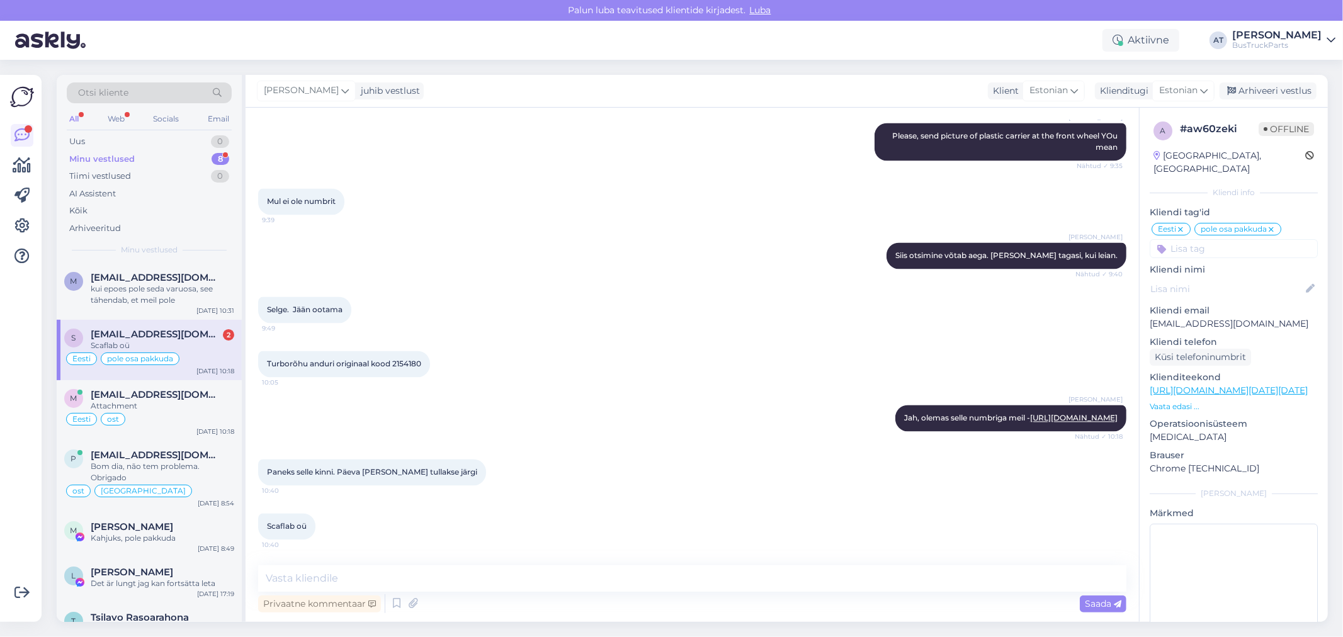
copy link "1987277"
click at [285, 527] on span "Scaflab oü" at bounding box center [287, 526] width 40 height 9
copy div "Scaflab oü 10:40"
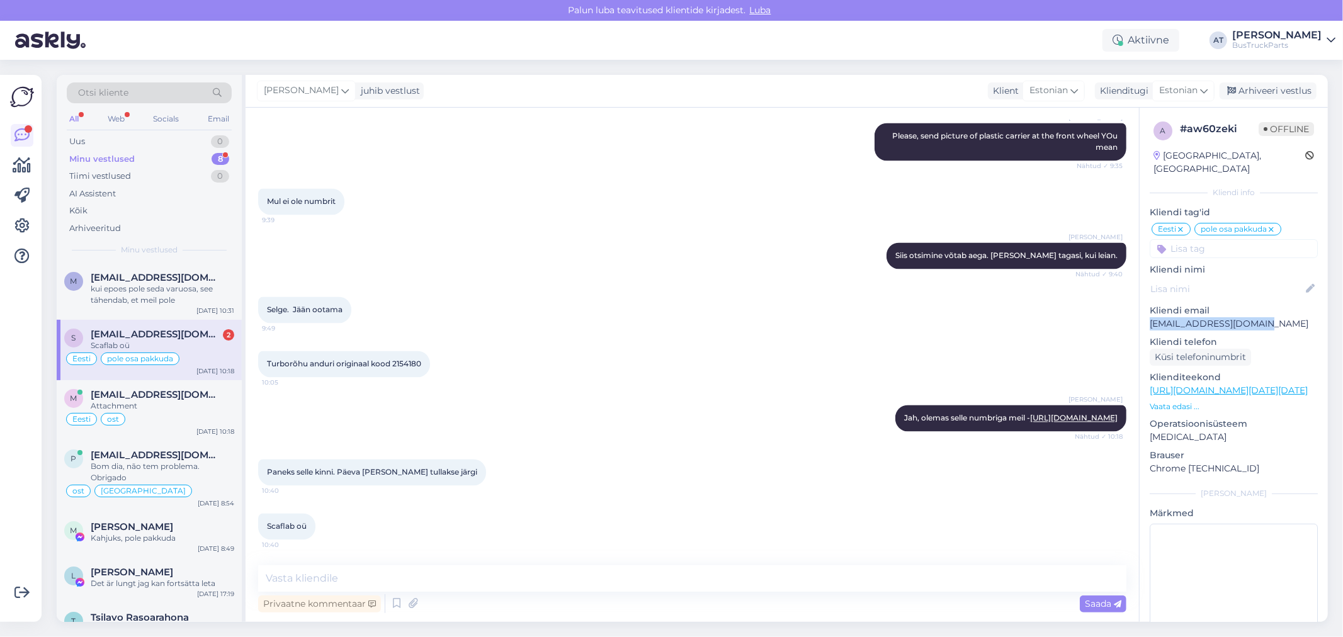
drag, startPoint x: 1266, startPoint y: 310, endPoint x: 1146, endPoint y: 315, distance: 120.4
click at [1146, 315] on div "a # aw60zeki Offline Estonia, Tallinn Kliendi info Kliendi tag'id Eesti pole os…" at bounding box center [1234, 382] width 188 height 548
copy p "[EMAIL_ADDRESS][DOMAIN_NAME]"
click at [483, 581] on textarea at bounding box center [692, 578] width 868 height 26
type textarea "Tellimuse kinnitus lisatud allapoole."
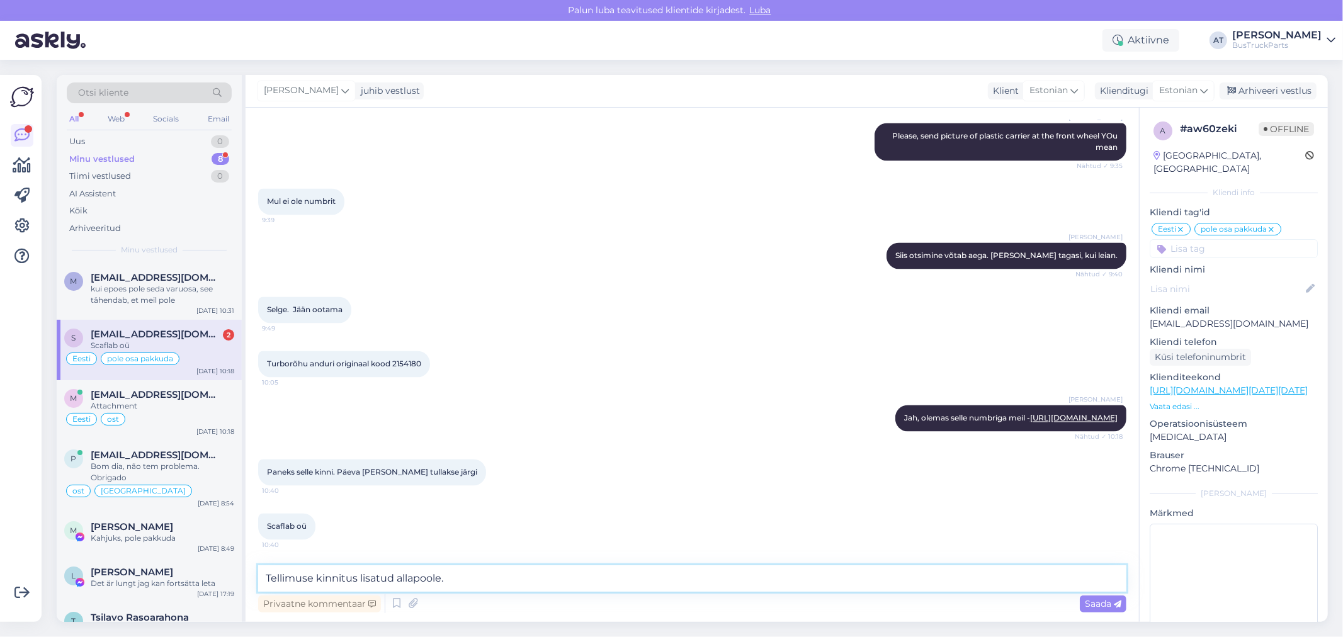
click at [615, 580] on textarea "Tellimuse kinnitus lisatud allapoole." at bounding box center [692, 578] width 868 height 26
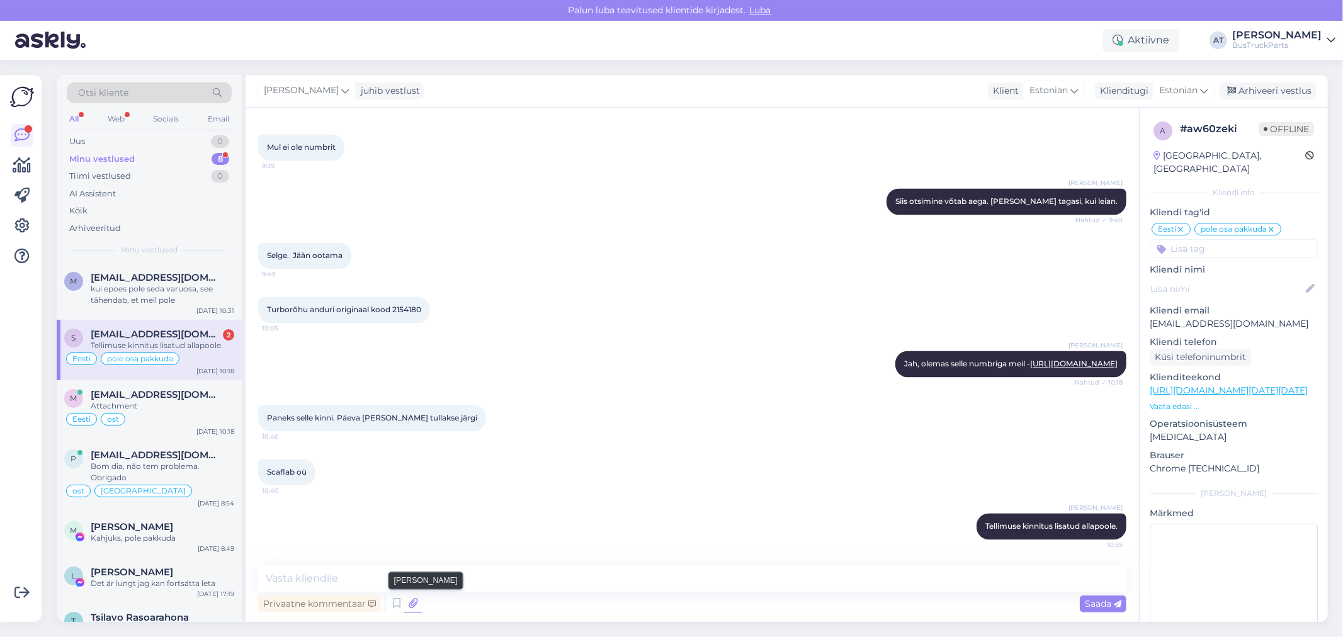
click at [409, 600] on icon at bounding box center [413, 603] width 18 height 19
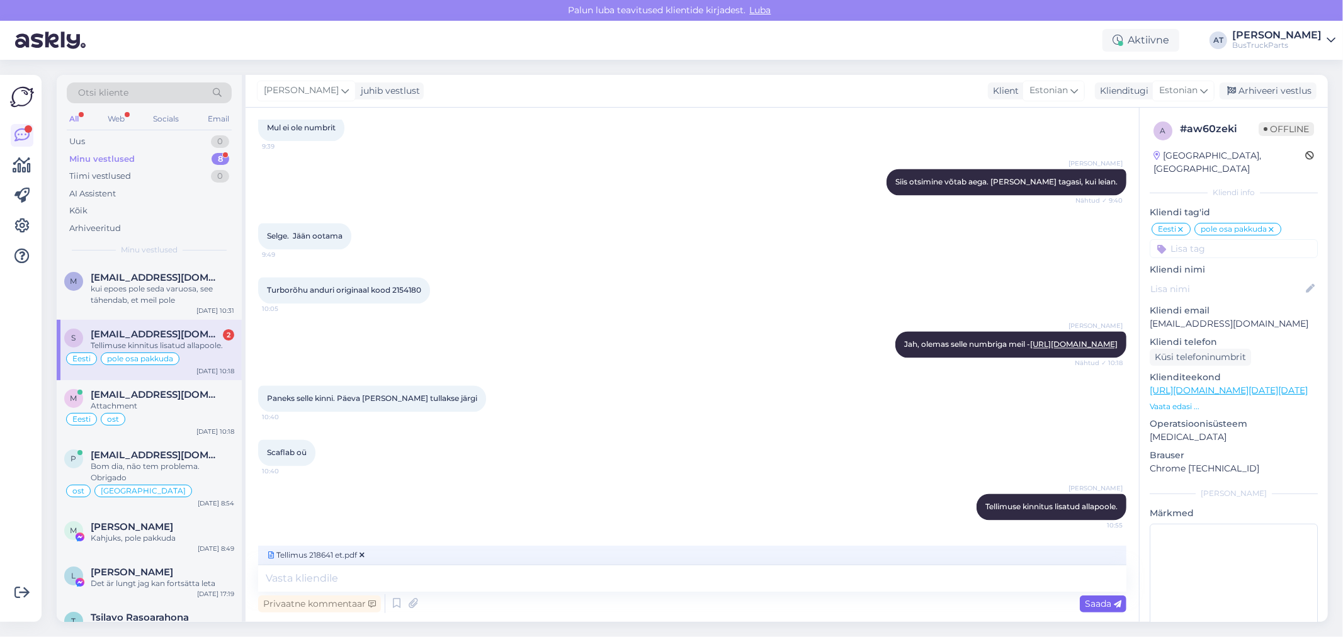
click at [1096, 603] on span "Saada" at bounding box center [1103, 603] width 37 height 11
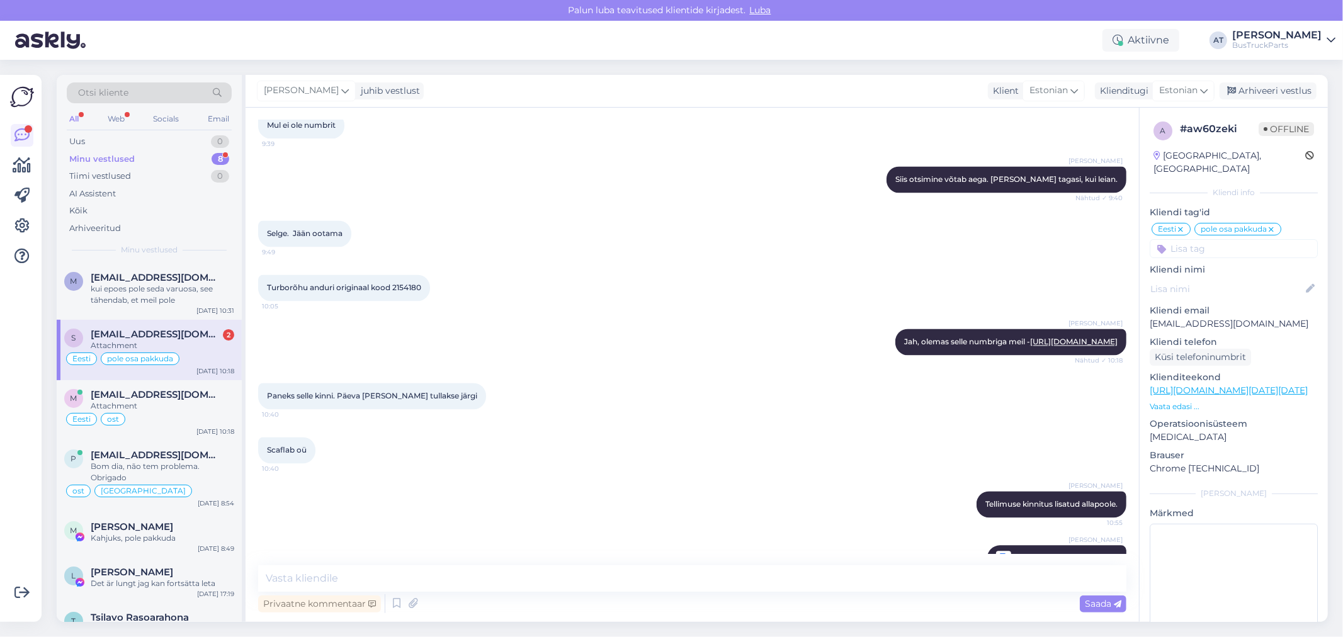
scroll to position [2163, 0]
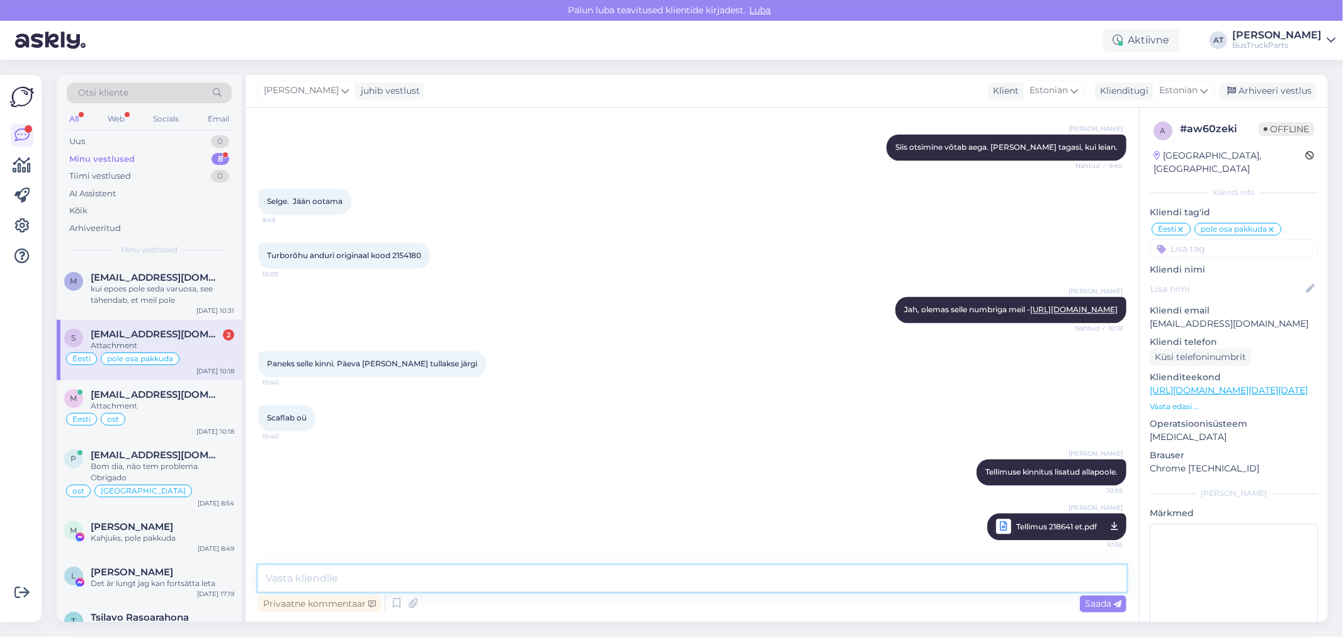
click at [696, 582] on textarea at bounding box center [692, 578] width 868 height 26
paste textarea "Kauba väljastamine toimub uuel aadressil: Betooni põik 6, 13819 Tallinn, Estoni…"
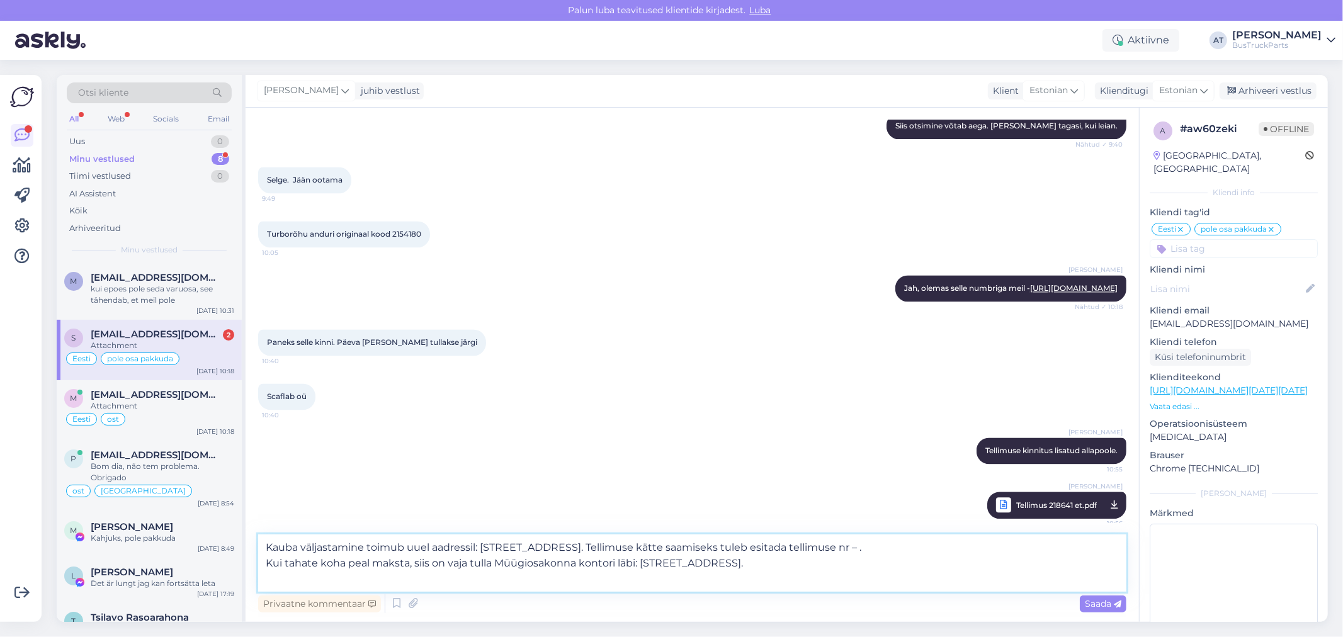
click at [990, 548] on textarea "Kauba väljastamine toimub uuel aadressil: Betooni põik 6, 13819 Tallinn, Estoni…" at bounding box center [692, 563] width 868 height 57
type textarea "Kauba väljastamine toimub uuel aadressil: Betooni põik 6, 13819 Tallinn, Estoni…"
click at [1114, 601] on icon at bounding box center [1118, 605] width 8 height 8
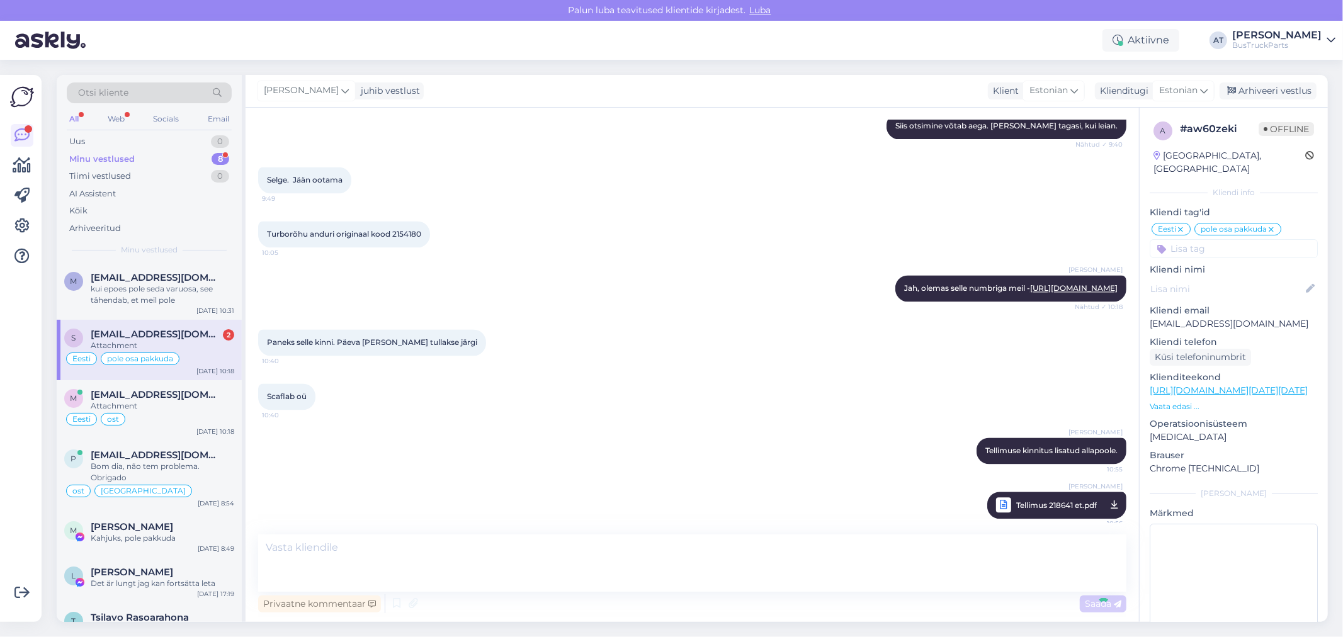
scroll to position [2263, 0]
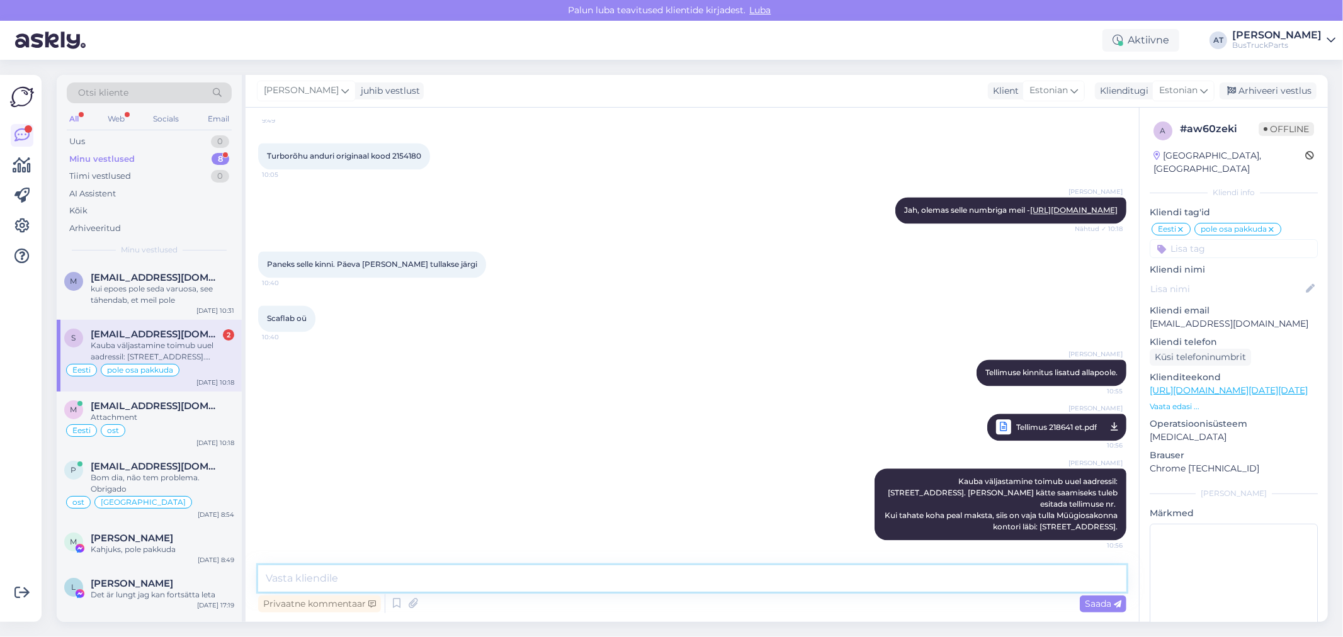
click at [1037, 580] on textarea at bounding box center [692, 578] width 868 height 26
click at [173, 350] on div "Kauba väljastamine toimub uuel aadressil: [STREET_ADDRESS]. [PERSON_NAME] kätte…" at bounding box center [163, 351] width 144 height 23
click at [518, 366] on div "Alina Tihhon Tellimuse kinnitus lisatud allapoole. 10:55" at bounding box center [692, 373] width 868 height 54
click at [128, 300] on div "kui epoes pole seda varuosa, see tähendab, et meil pole" at bounding box center [163, 294] width 144 height 23
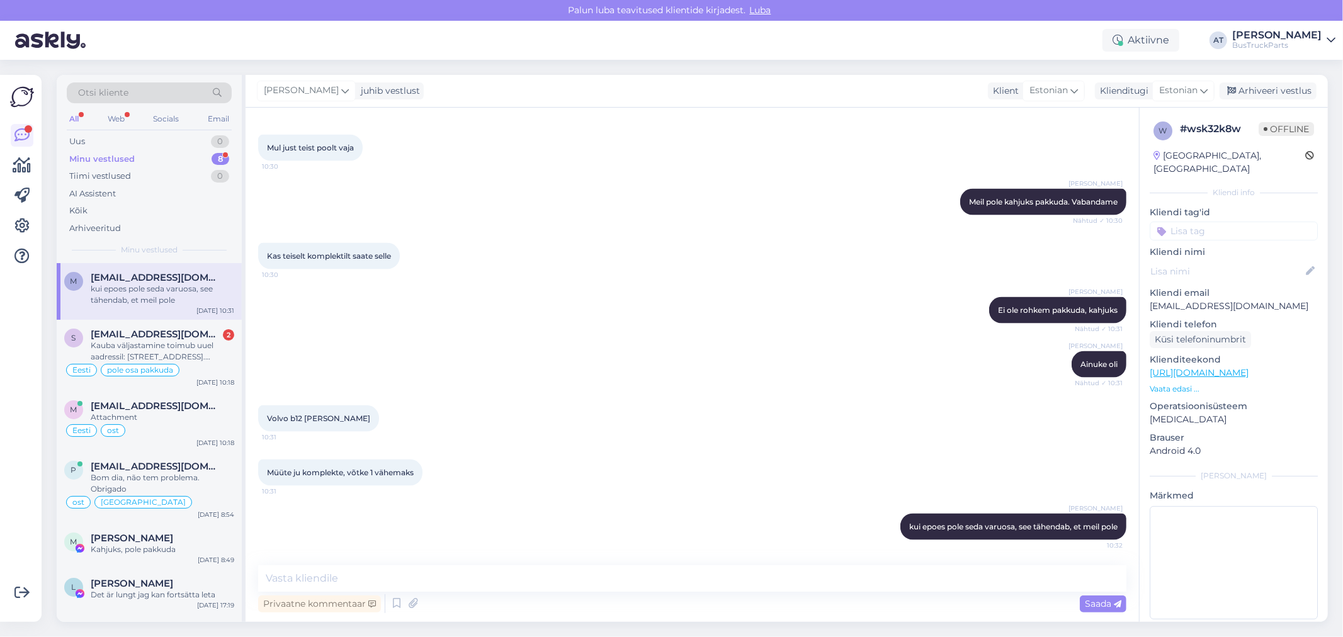
scroll to position [1555, 0]
click at [183, 337] on span "[EMAIL_ADDRESS][DOMAIN_NAME]" at bounding box center [156, 334] width 131 height 11
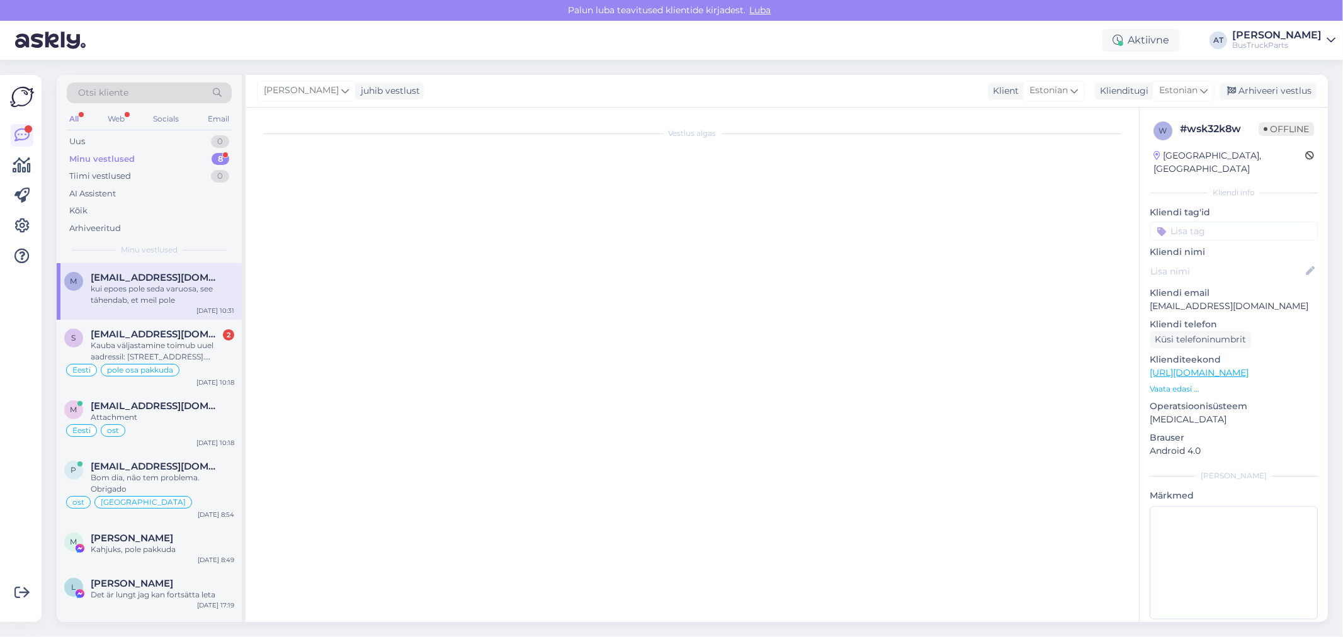
scroll to position [2263, 0]
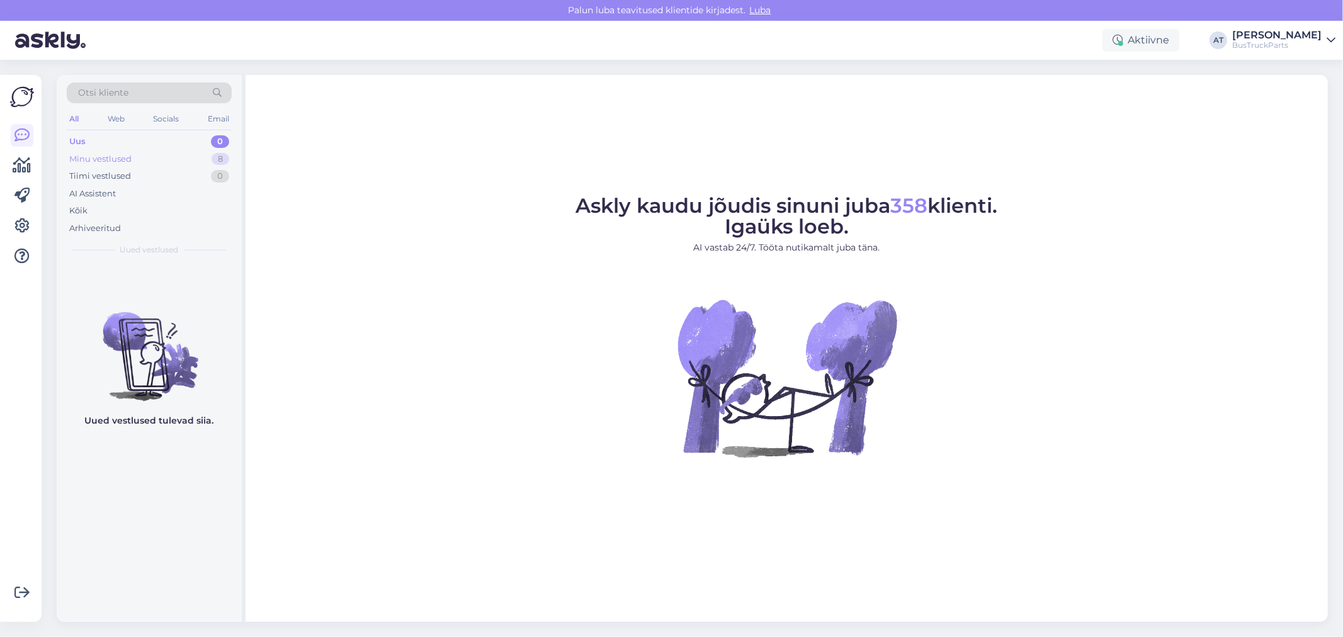
click at [127, 157] on div "Minu vestlused" at bounding box center [100, 159] width 62 height 13
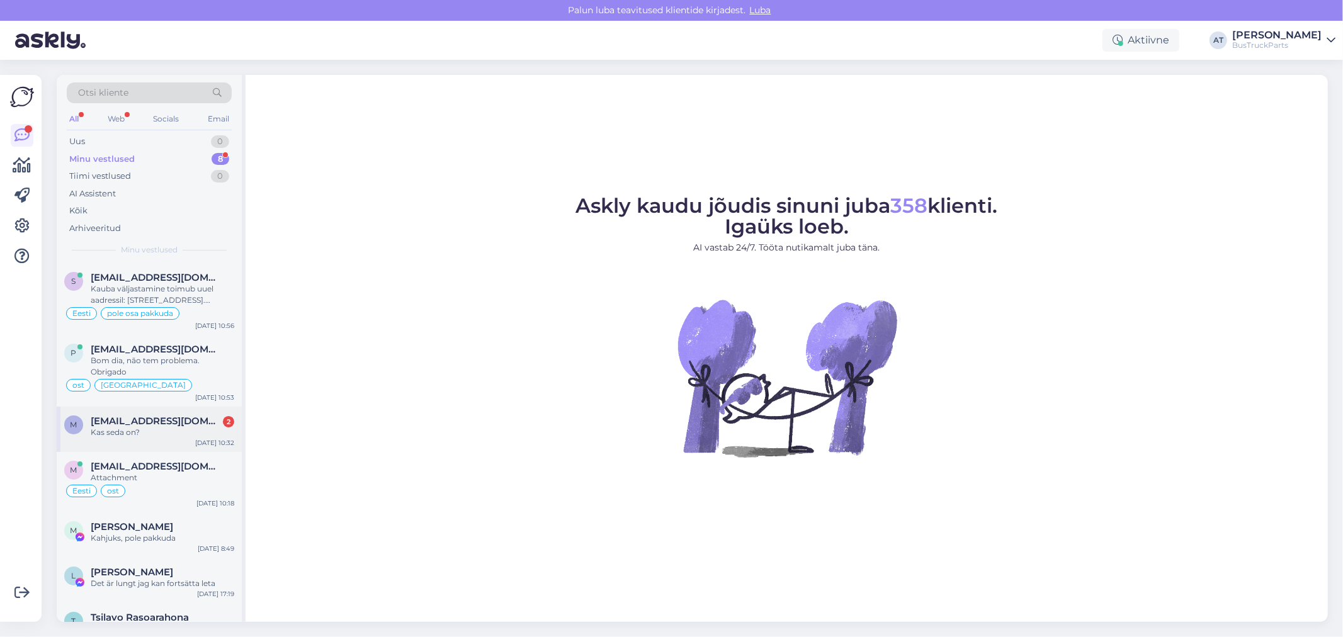
click at [166, 432] on div "Kas seda on?" at bounding box center [163, 432] width 144 height 11
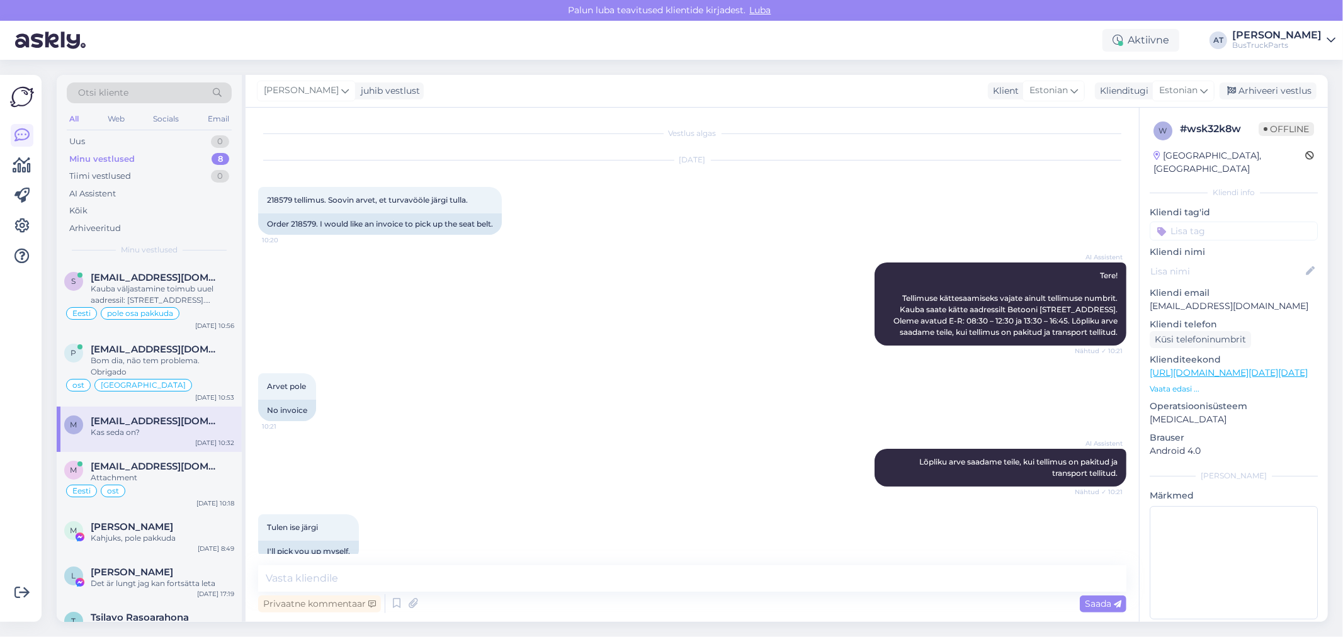
scroll to position [1697, 0]
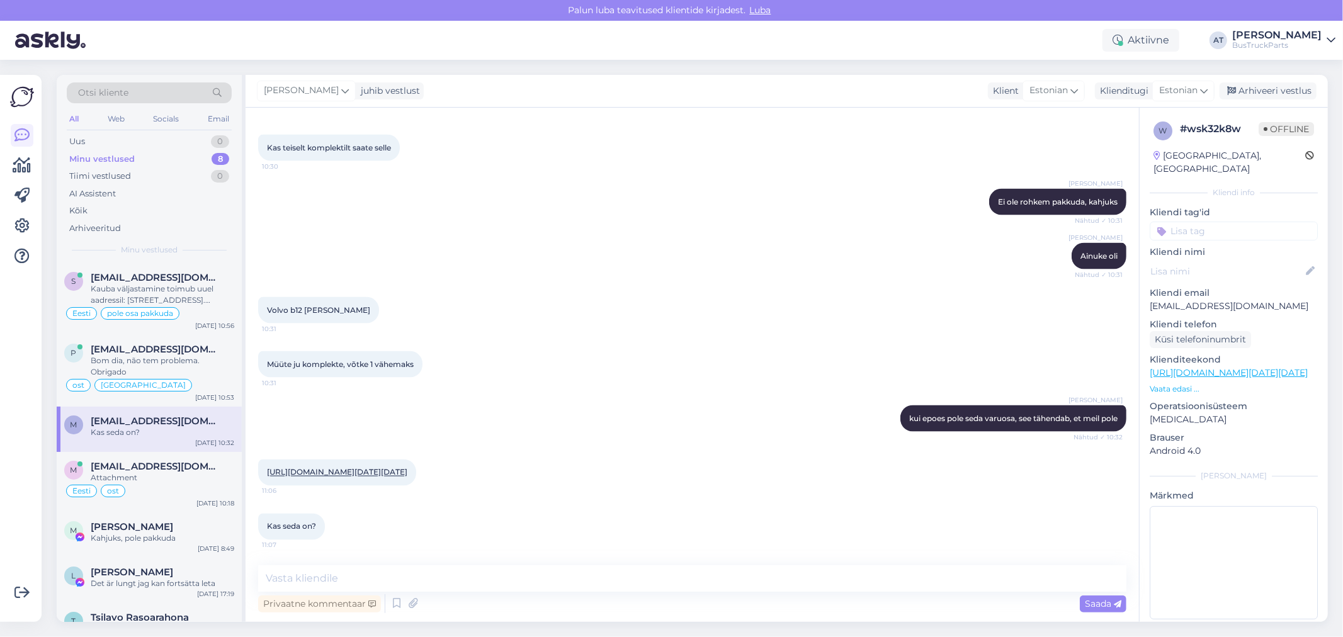
click at [395, 468] on link "[URL][DOMAIN_NAME][DATE][DATE]" at bounding box center [337, 472] width 140 height 9
